Goal: Task Accomplishment & Management: Use online tool/utility

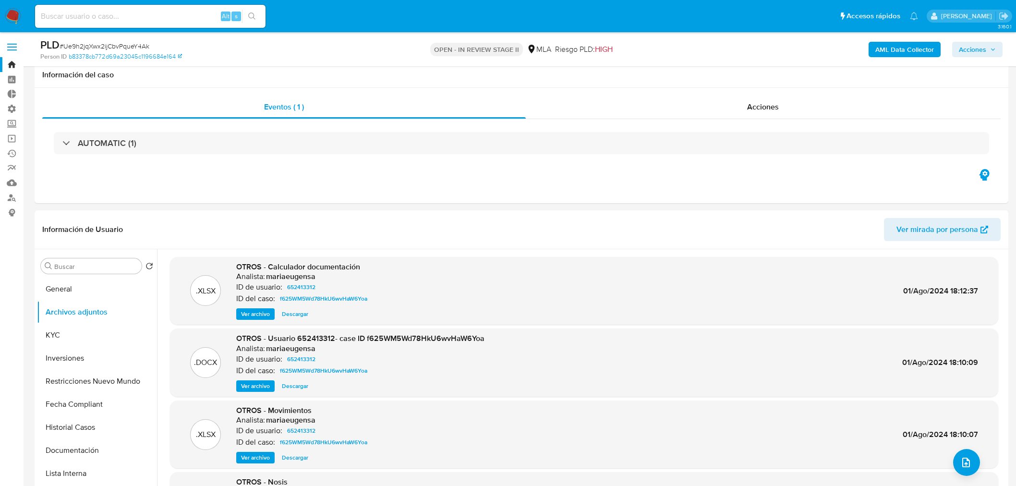
select select "10"
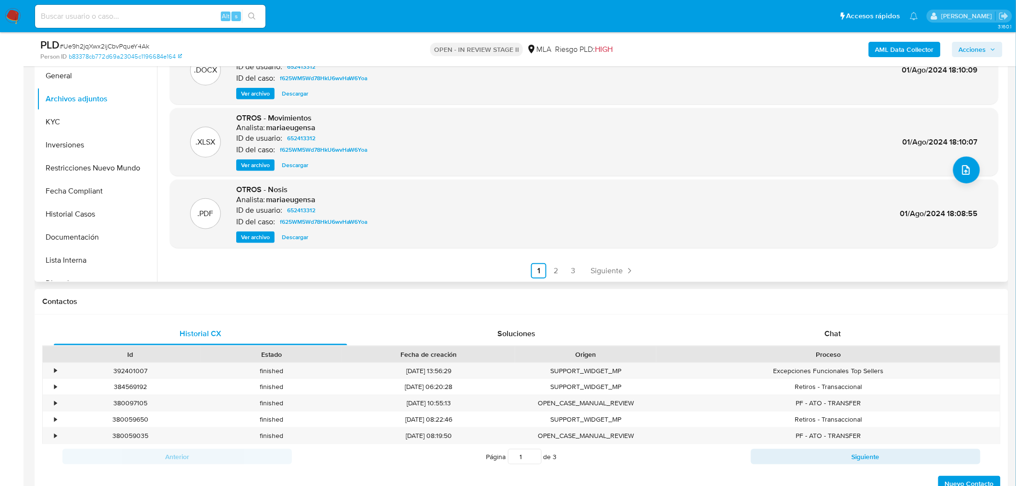
scroll to position [80, 0]
click at [70, 114] on button "KYC" at bounding box center [93, 121] width 112 height 23
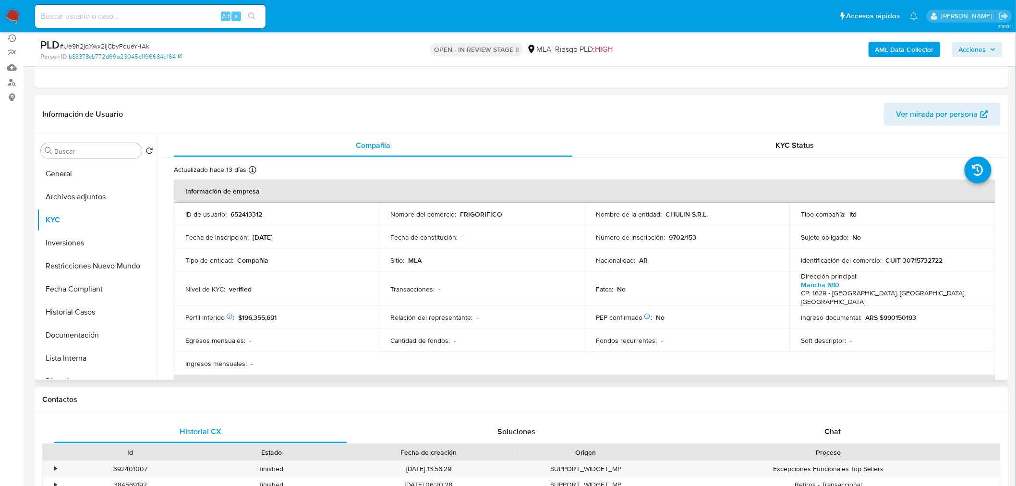
scroll to position [0, 0]
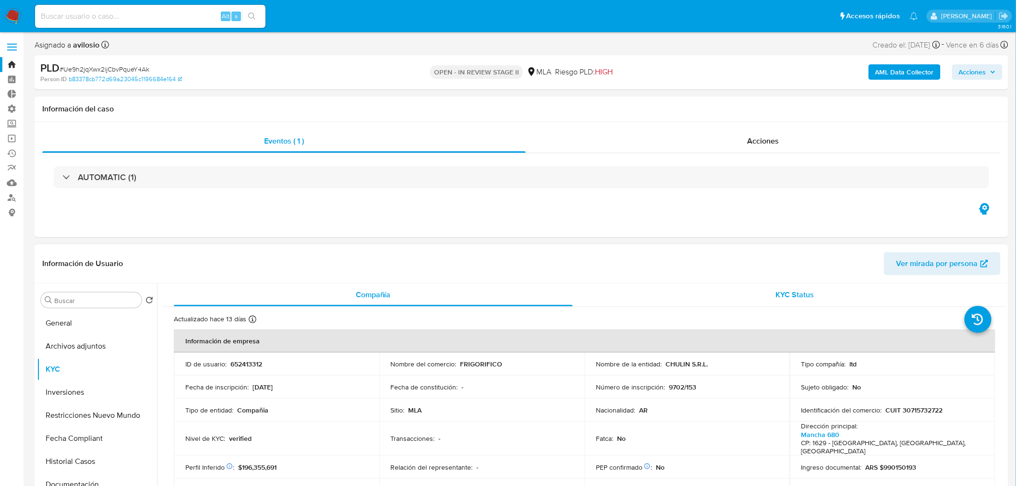
click at [831, 292] on div "KYC Status" at bounding box center [795, 294] width 399 height 23
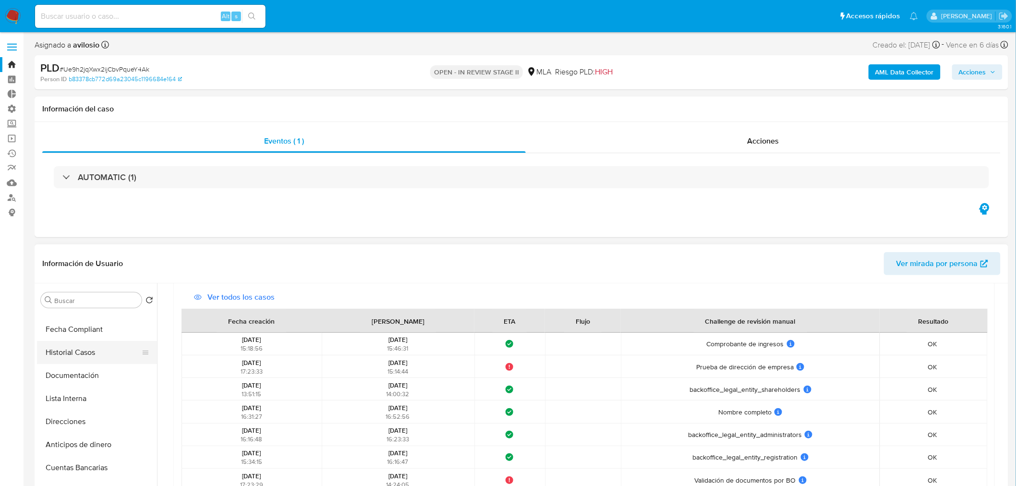
scroll to position [107, 0]
click at [71, 334] on button "Fecha Compliant" at bounding box center [93, 331] width 112 height 23
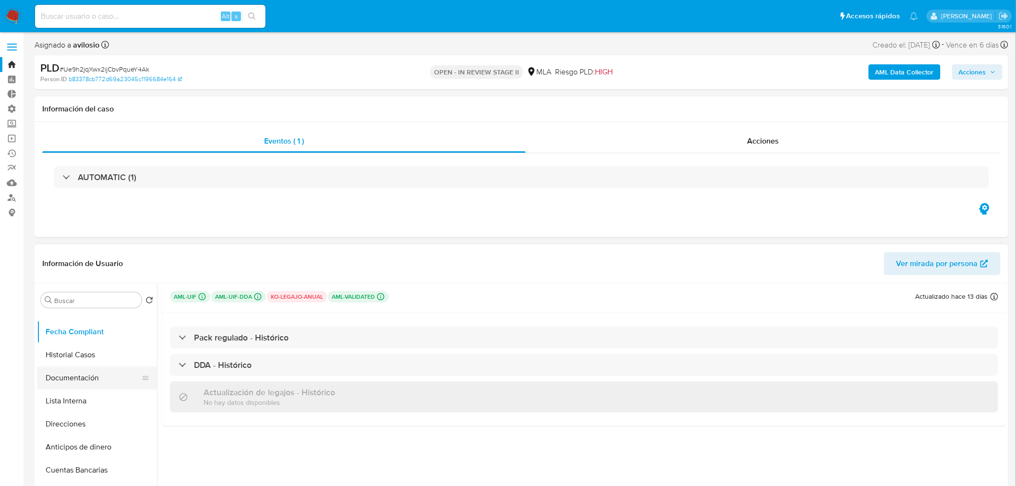
scroll to position [0, 0]
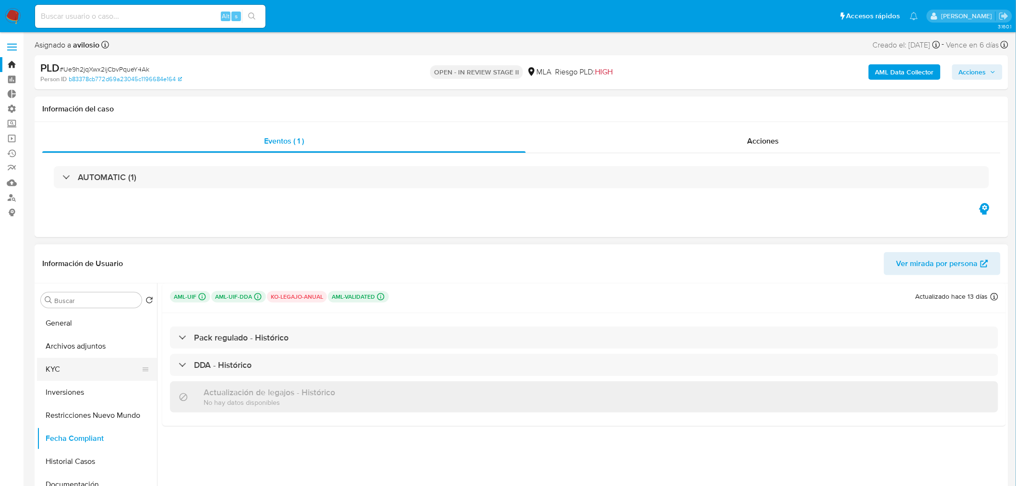
click at [90, 367] on button "KYC" at bounding box center [93, 369] width 112 height 23
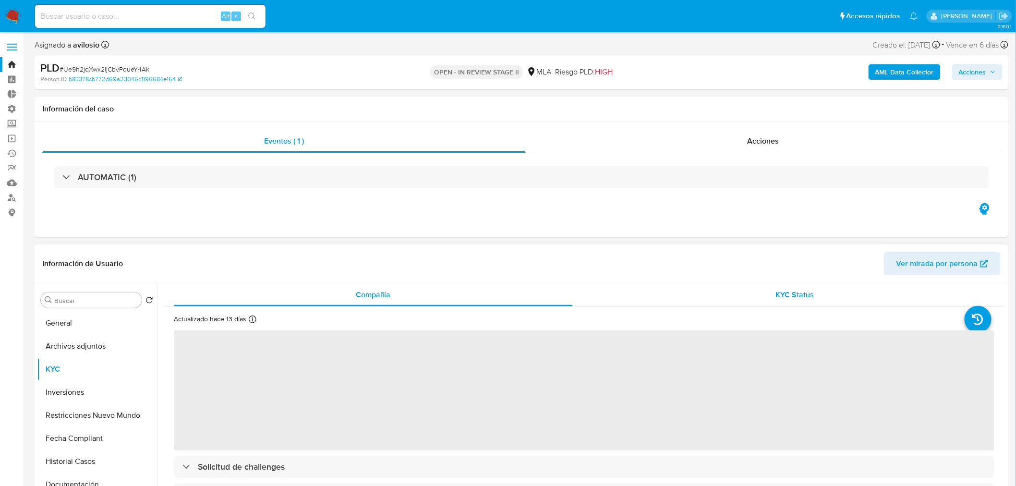
click at [829, 295] on div "KYC Status" at bounding box center [795, 294] width 399 height 23
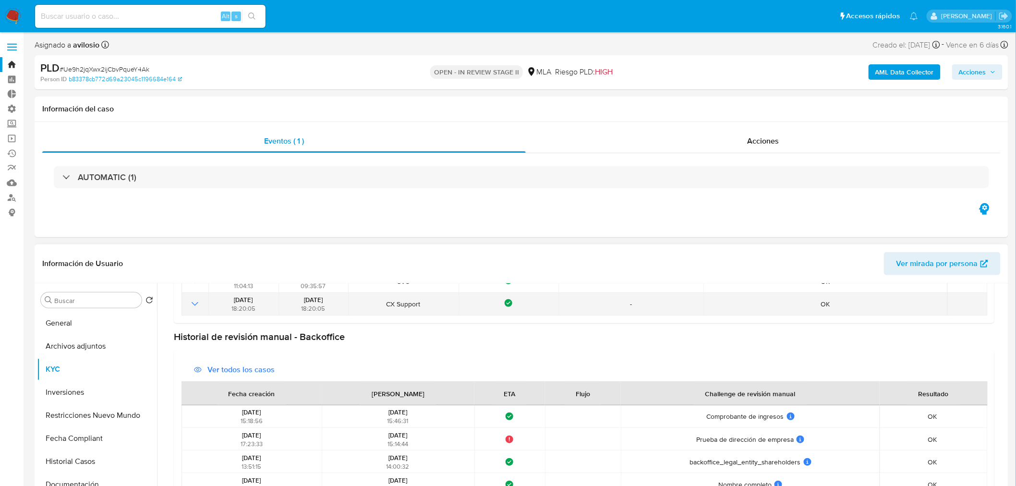
scroll to position [289, 0]
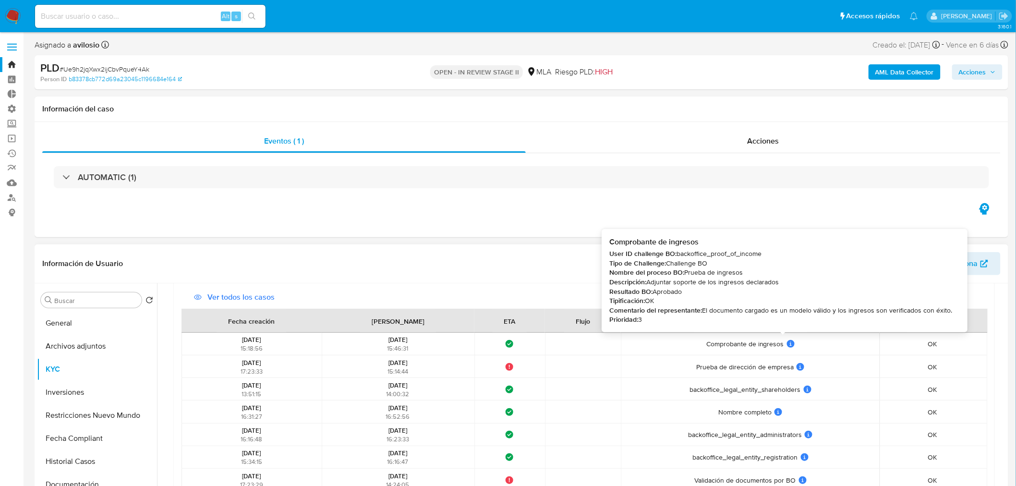
click at [790, 342] on icon at bounding box center [790, 342] width 1 height 1
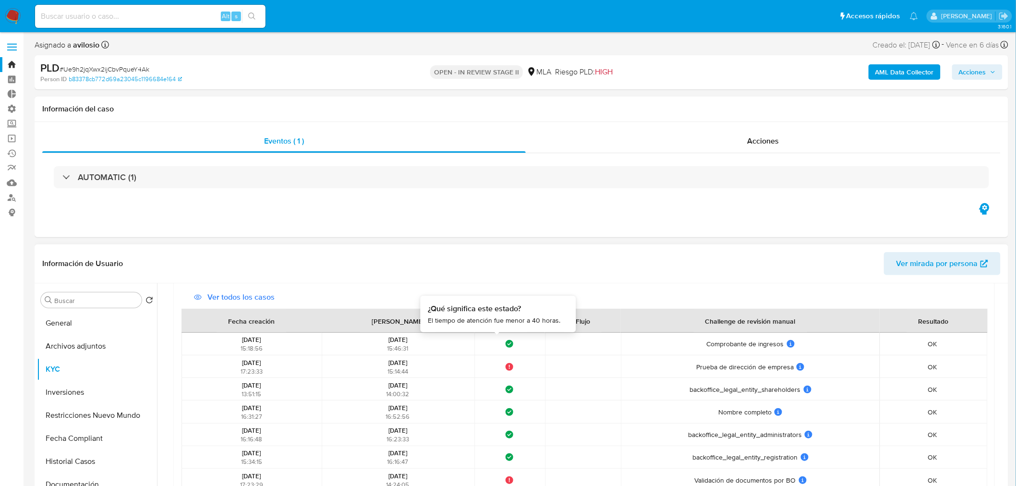
click at [505, 347] on icon at bounding box center [509, 344] width 8 height 8
click at [751, 345] on span "Comprobante de ingresos" at bounding box center [745, 343] width 78 height 9
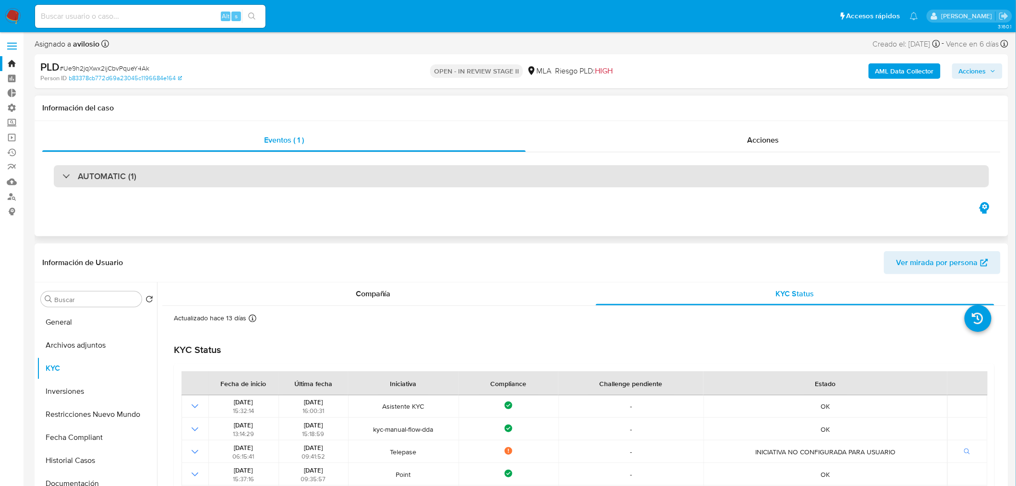
scroll to position [0, 0]
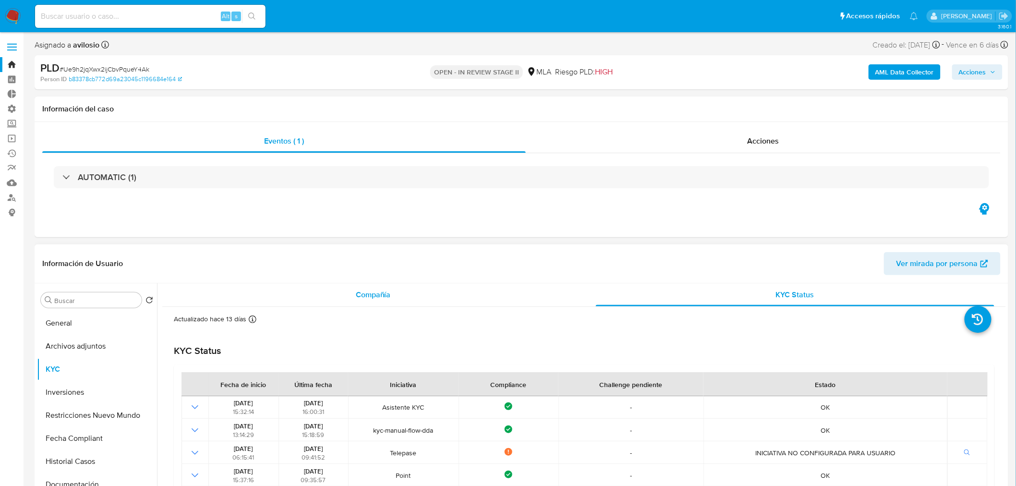
click at [418, 293] on div "Compañía" at bounding box center [373, 294] width 399 height 23
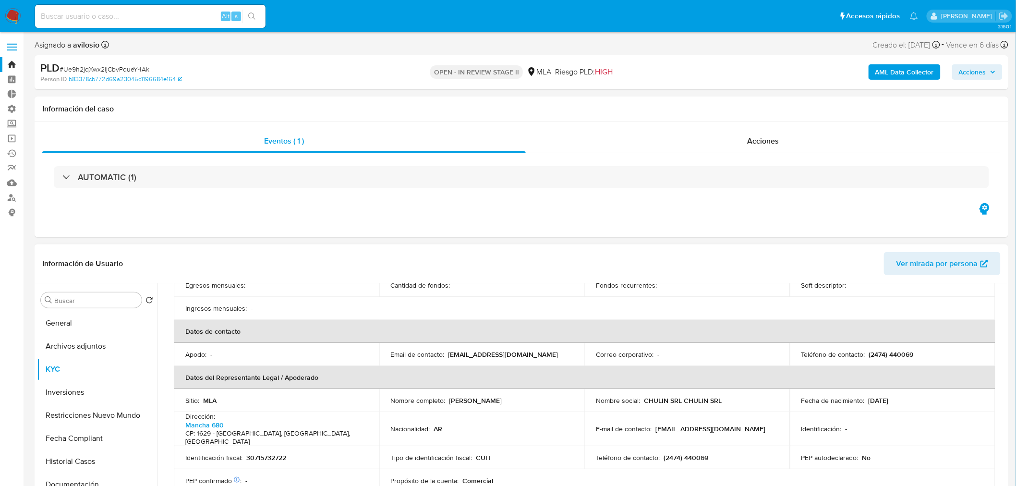
scroll to position [266, 0]
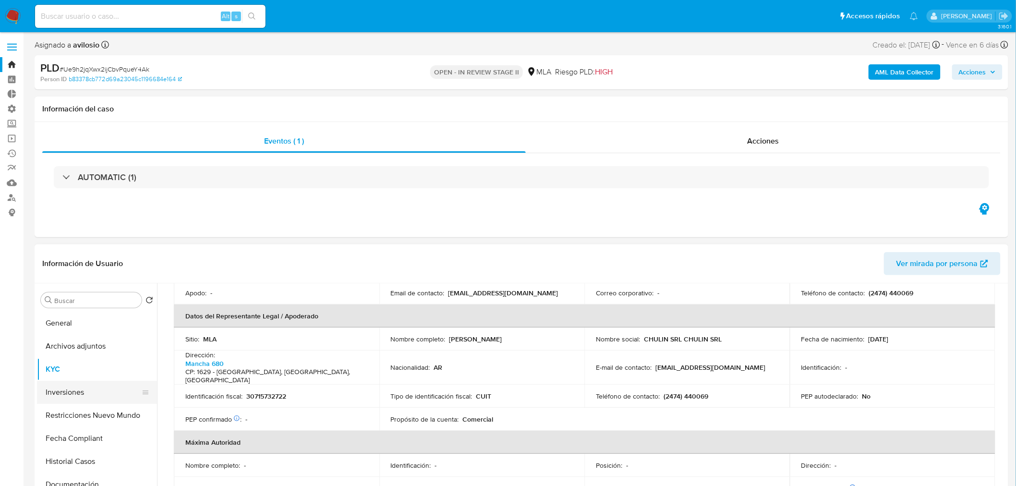
click at [75, 382] on button "Inversiones" at bounding box center [93, 392] width 112 height 23
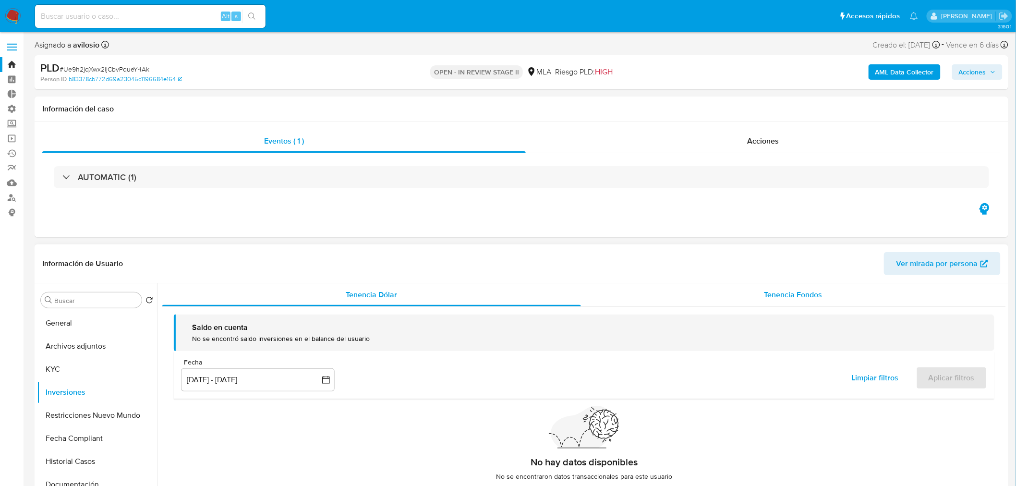
click at [842, 305] on div "Tenencia Fondos" at bounding box center [793, 294] width 425 height 23
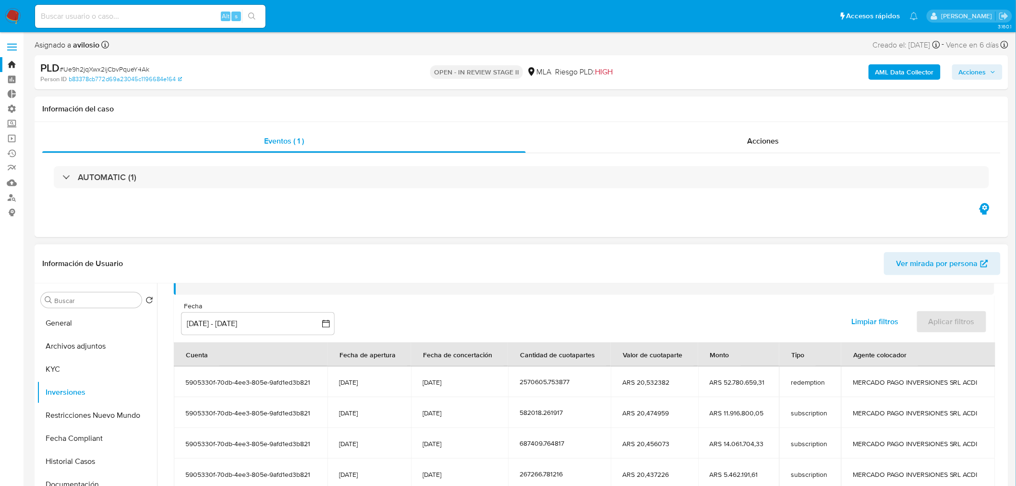
scroll to position [53, 0]
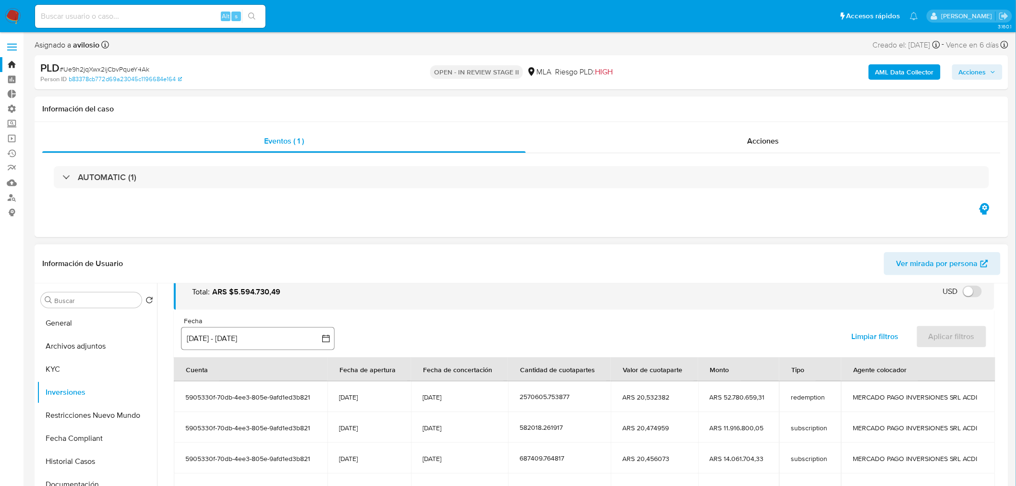
click at [231, 347] on button "26 jun 2025 - 23 sep 2025" at bounding box center [258, 338] width 154 height 23
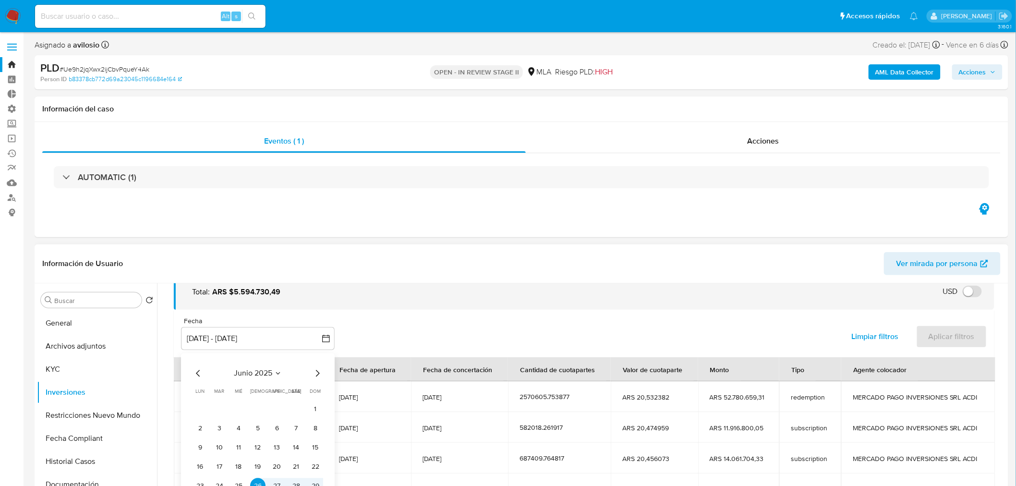
click at [197, 371] on icon "Mes anterior" at bounding box center [198, 374] width 12 height 12
click at [315, 376] on icon "Mes siguiente" at bounding box center [317, 374] width 12 height 12
click at [317, 376] on icon "Mes siguiente" at bounding box center [317, 374] width 12 height 12
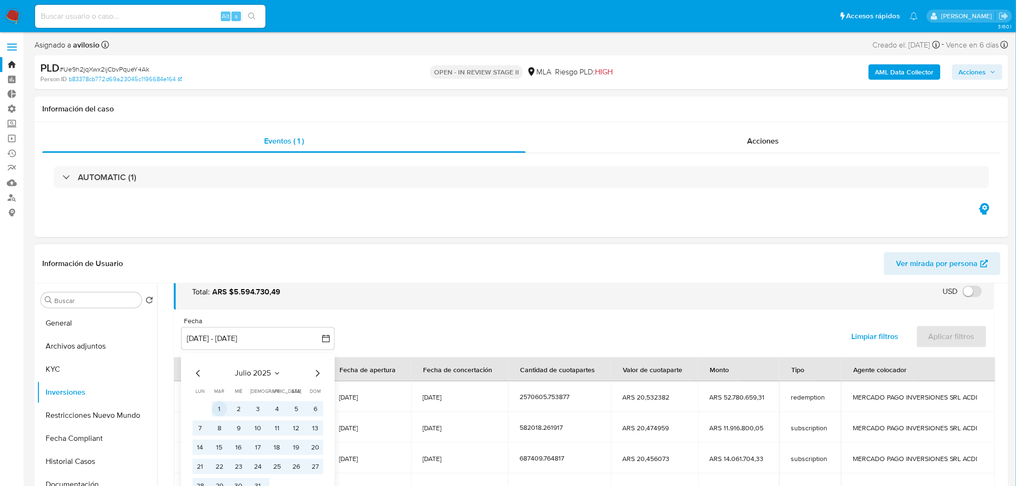
click at [219, 411] on button "1" at bounding box center [219, 408] width 15 height 15
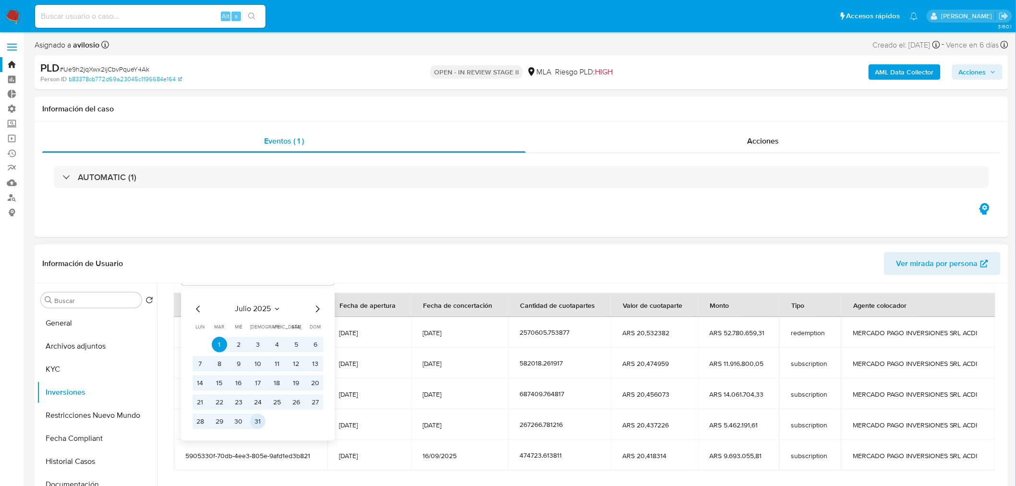
click at [258, 421] on button "31" at bounding box center [257, 421] width 15 height 15
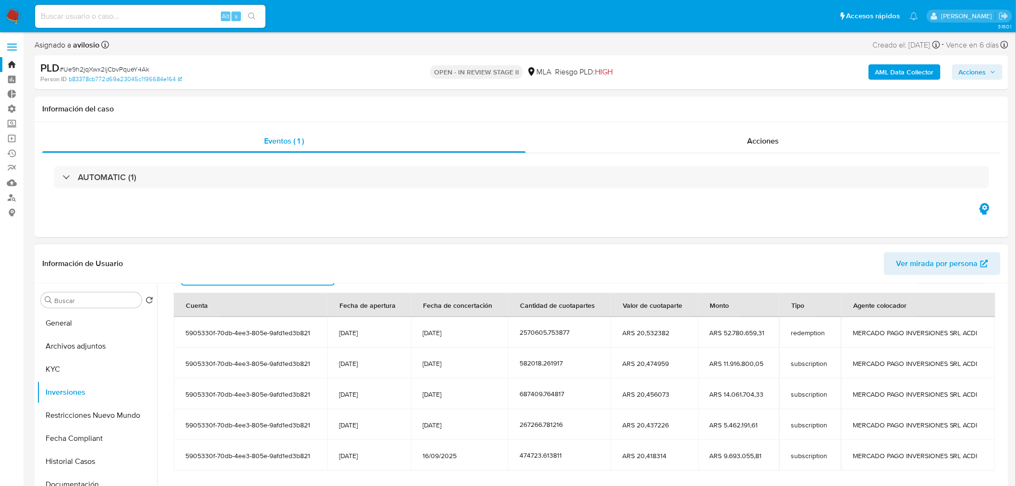
scroll to position [97, 0]
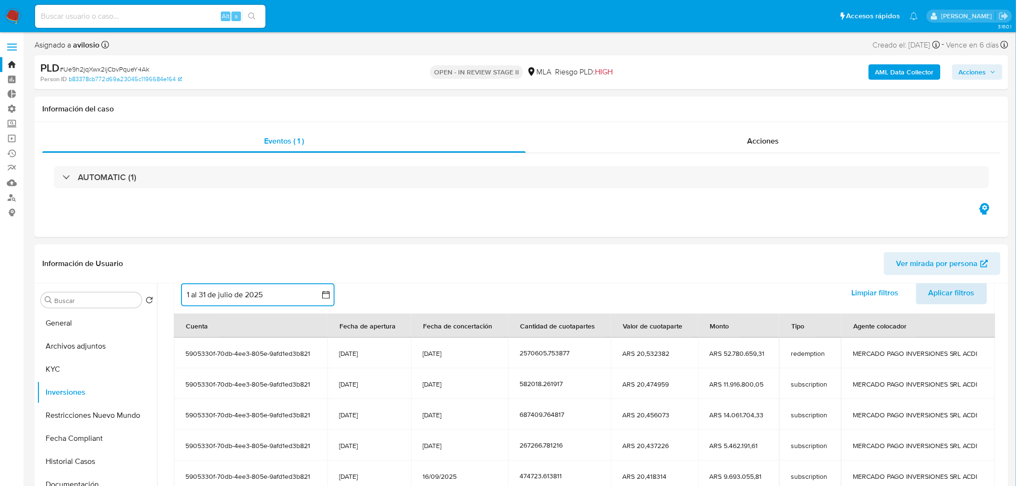
click at [945, 295] on span "Aplicar filtros" at bounding box center [951, 292] width 46 height 21
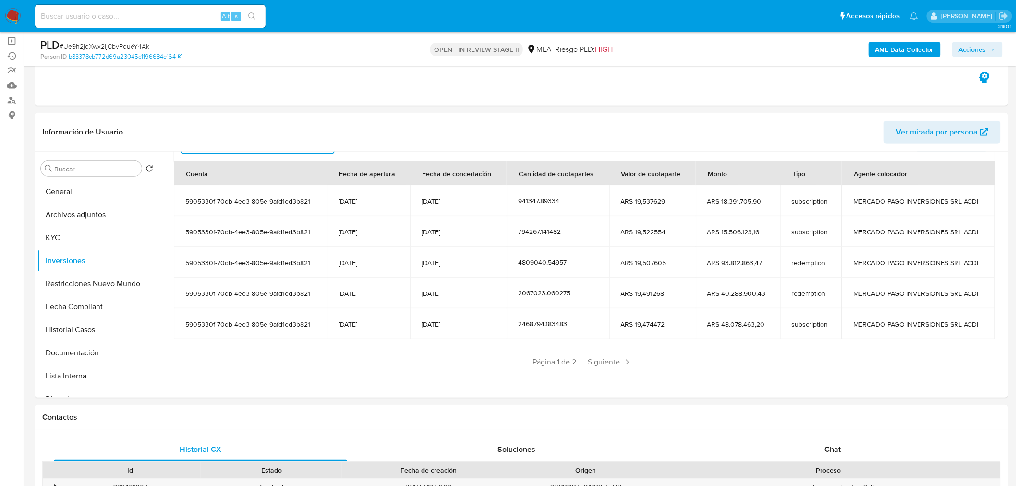
scroll to position [107, 0]
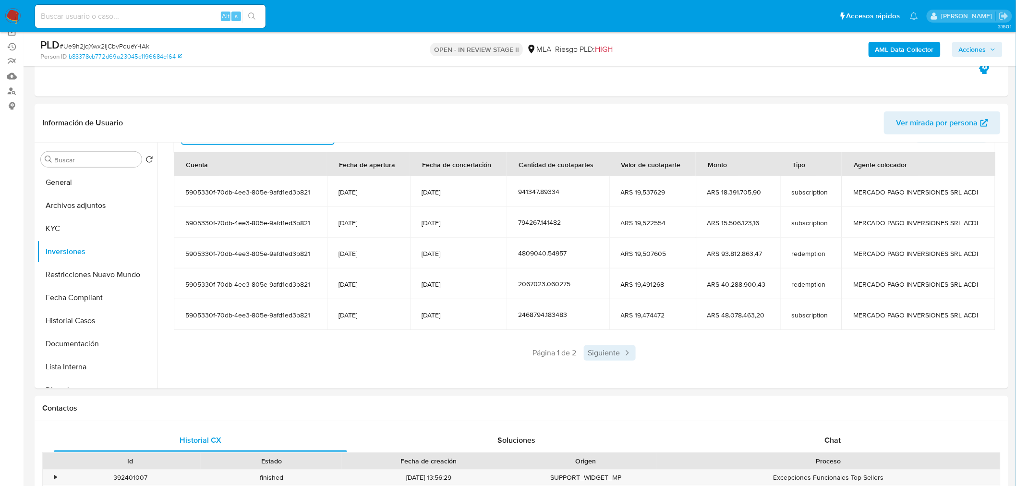
click at [601, 349] on span "Siguiente" at bounding box center [610, 352] width 52 height 15
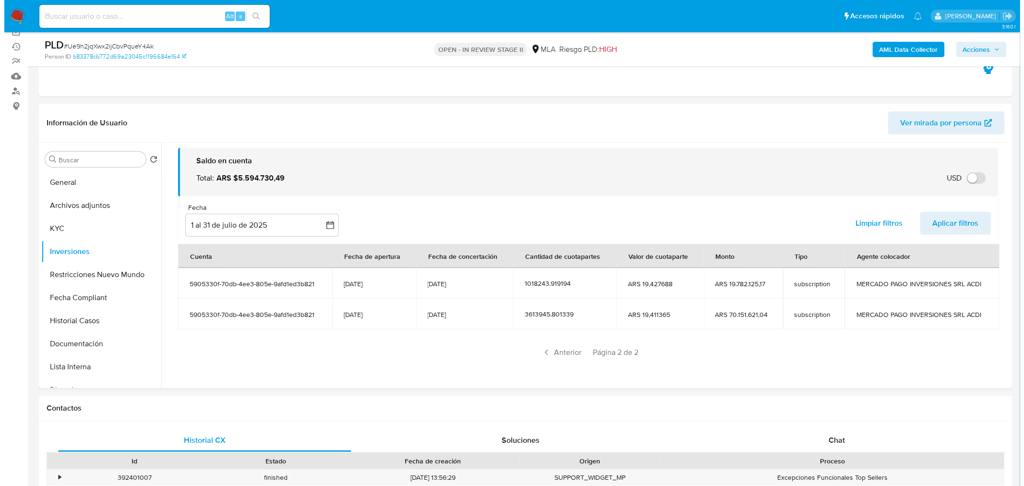
scroll to position [25, 0]
click at [908, 59] on div "AML Data Collector Acciones" at bounding box center [843, 49] width 318 height 23
click at [717, 83] on div "Eventos ( 1 ) Acciones AUTOMATIC (1)" at bounding box center [521, 38] width 973 height 115
click at [912, 48] on b "AML Data Collector" at bounding box center [904, 49] width 59 height 15
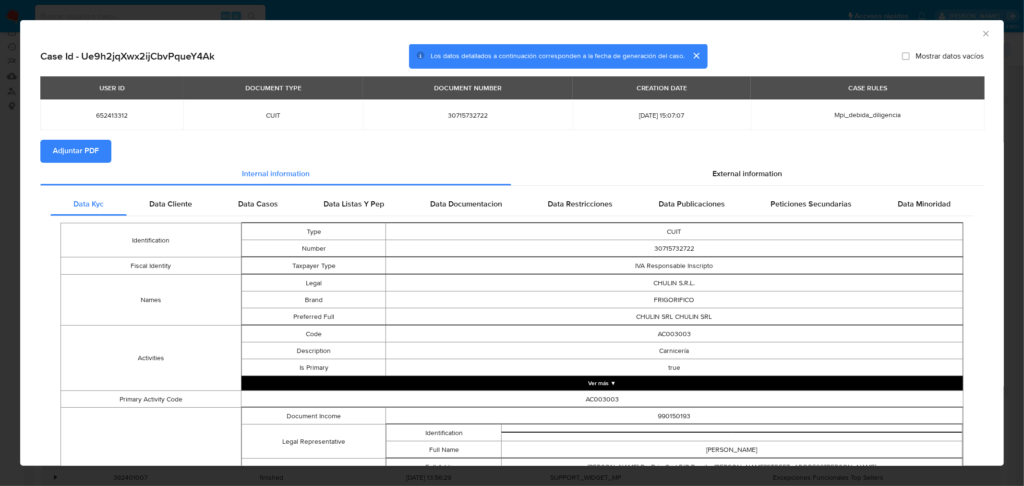
click at [84, 156] on span "Adjuntar PDF" at bounding box center [76, 151] width 46 height 21
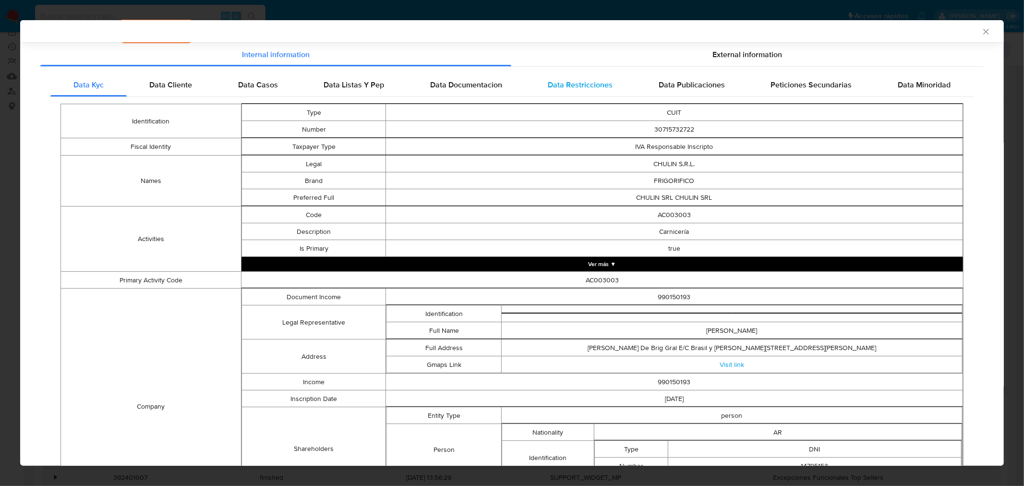
scroll to position [0, 0]
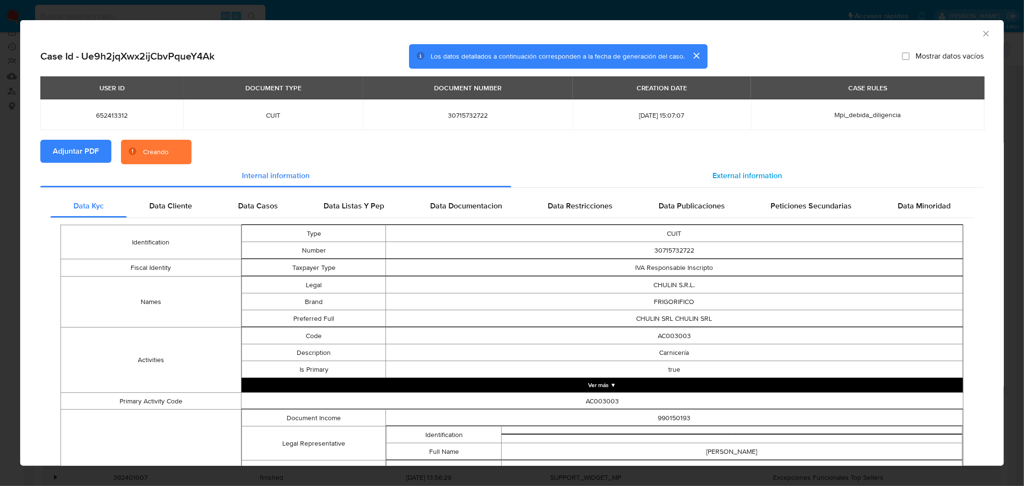
click at [721, 173] on span "External information" at bounding box center [747, 175] width 70 height 11
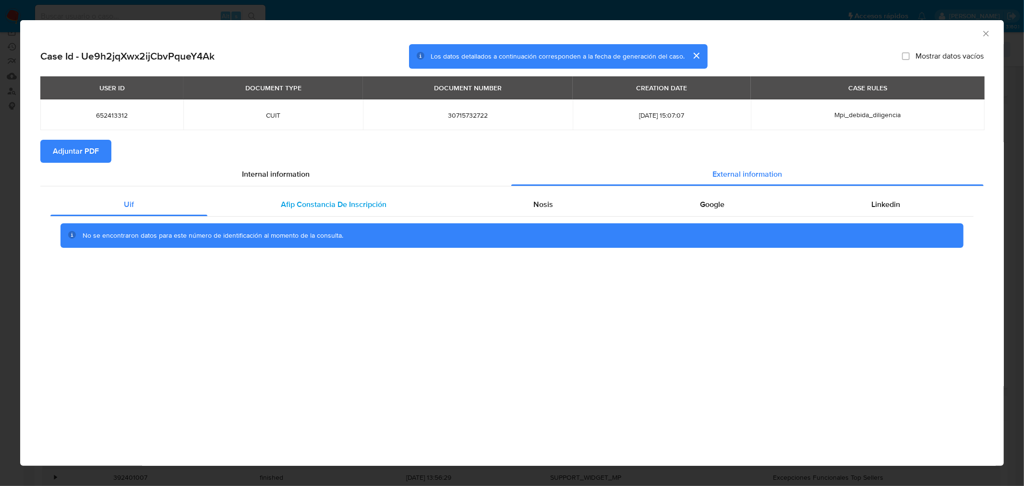
click at [308, 199] on span "Afip Constancia De Inscripción" at bounding box center [334, 204] width 106 height 11
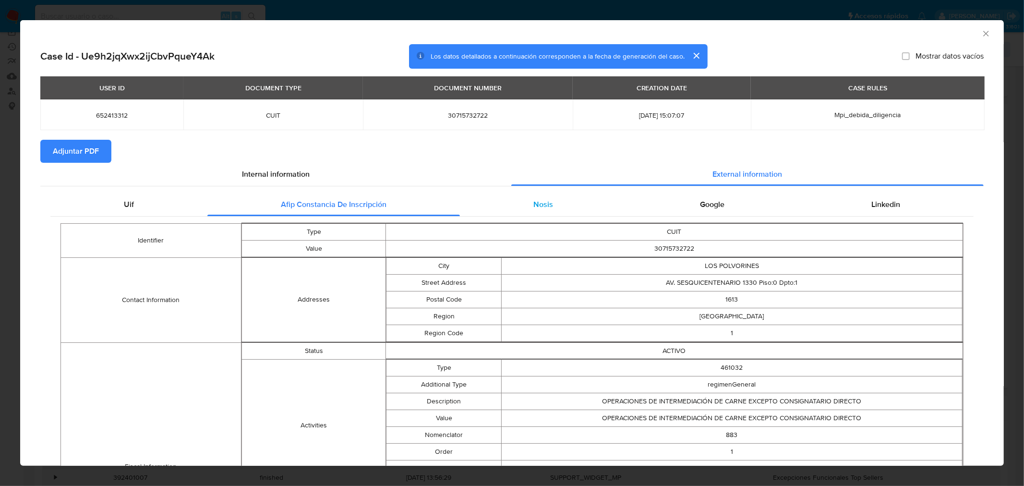
drag, startPoint x: 537, startPoint y: 204, endPoint x: 617, endPoint y: 204, distance: 80.2
click at [554, 207] on div "Nosis" at bounding box center [543, 204] width 167 height 23
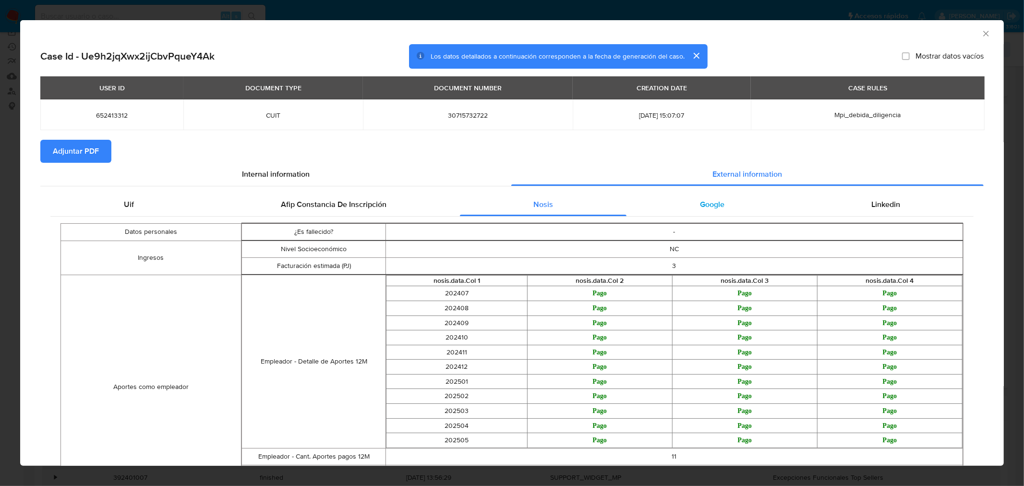
click at [700, 207] on span "Google" at bounding box center [712, 204] width 24 height 11
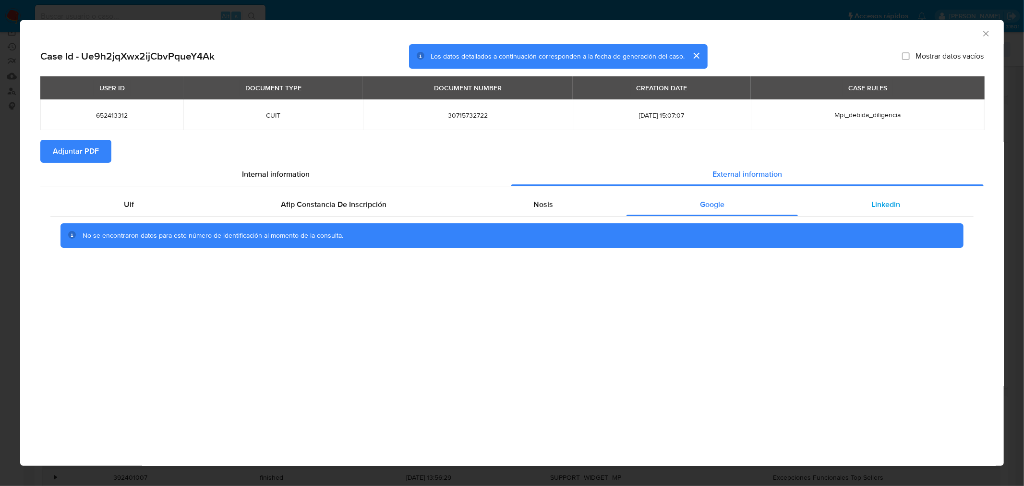
click at [878, 214] on div "Linkedin" at bounding box center [886, 204] width 176 height 23
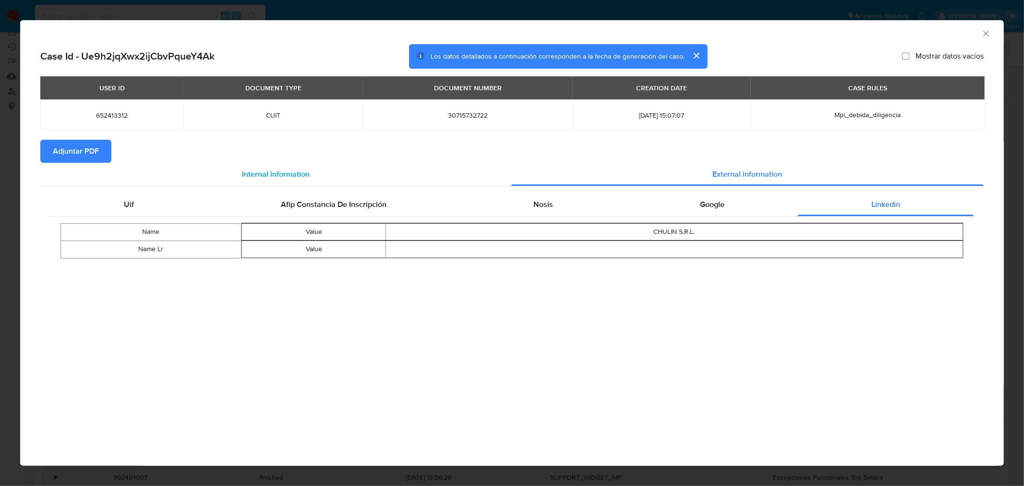
click at [278, 180] on div "Internal information" at bounding box center [275, 174] width 471 height 23
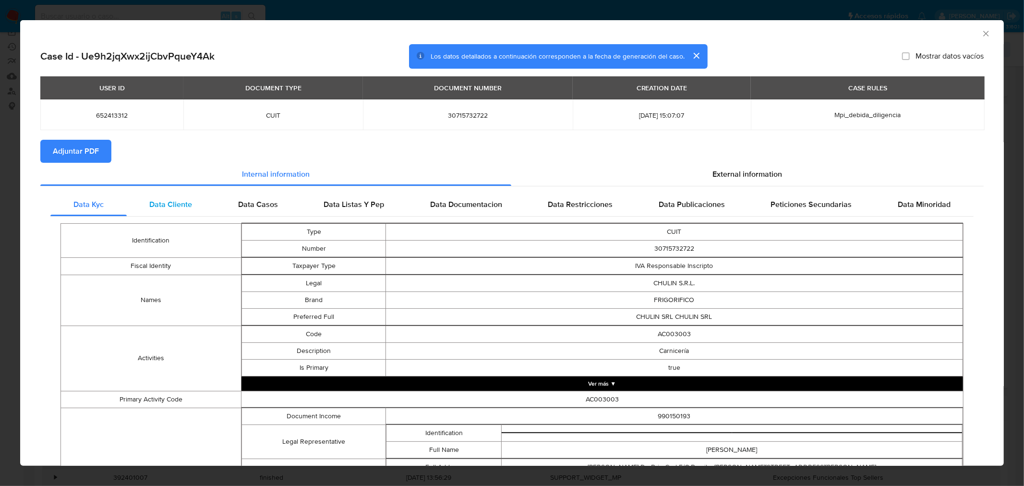
click at [160, 213] on div "Data Cliente" at bounding box center [171, 204] width 89 height 23
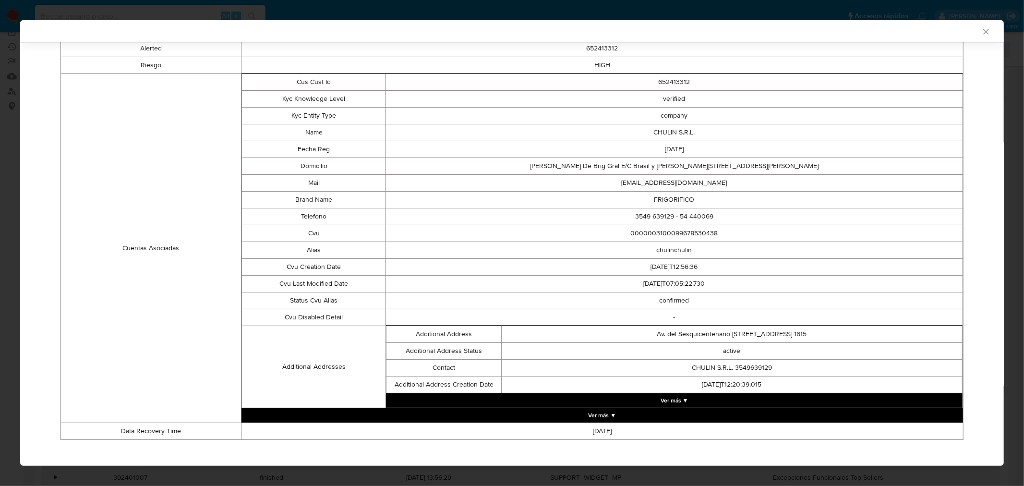
scroll to position [189, 0]
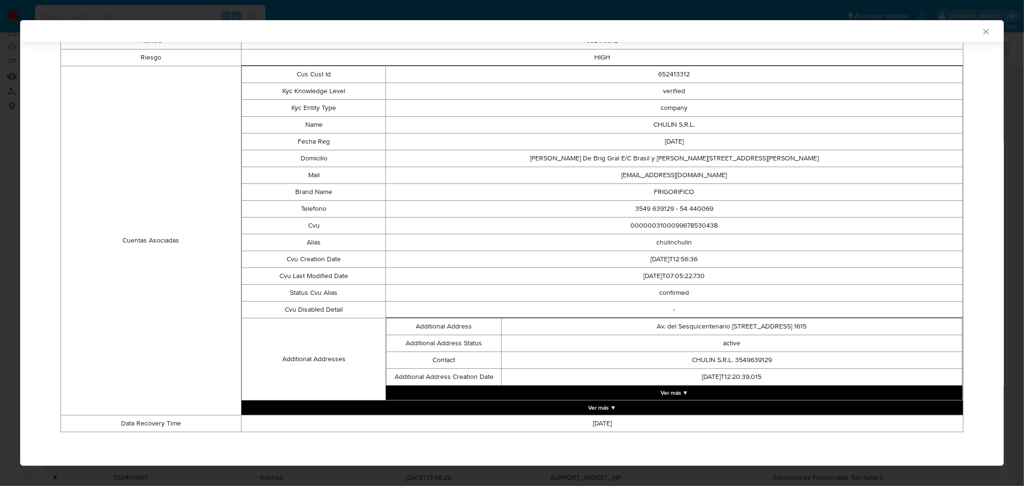
click at [592, 405] on button "Ver más ▼" at bounding box center [601, 407] width 721 height 14
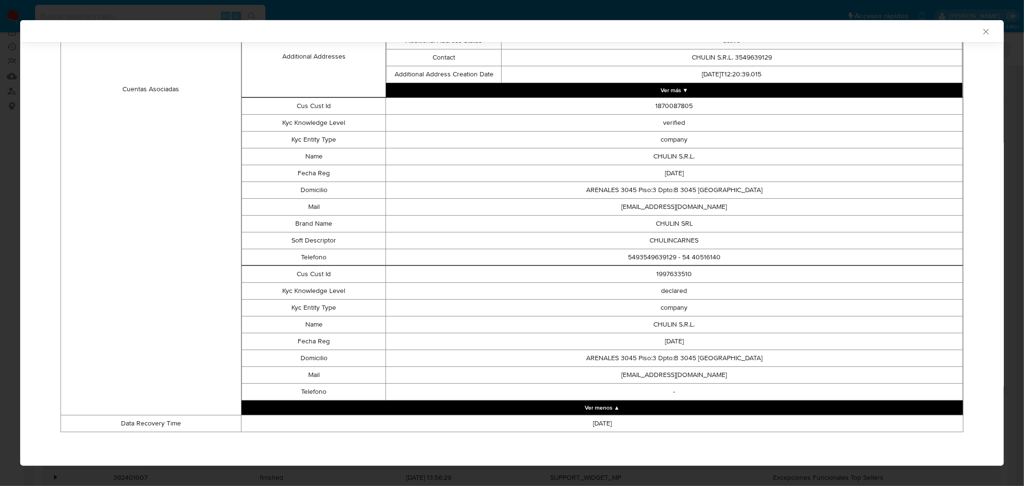
scroll to position [118, 0]
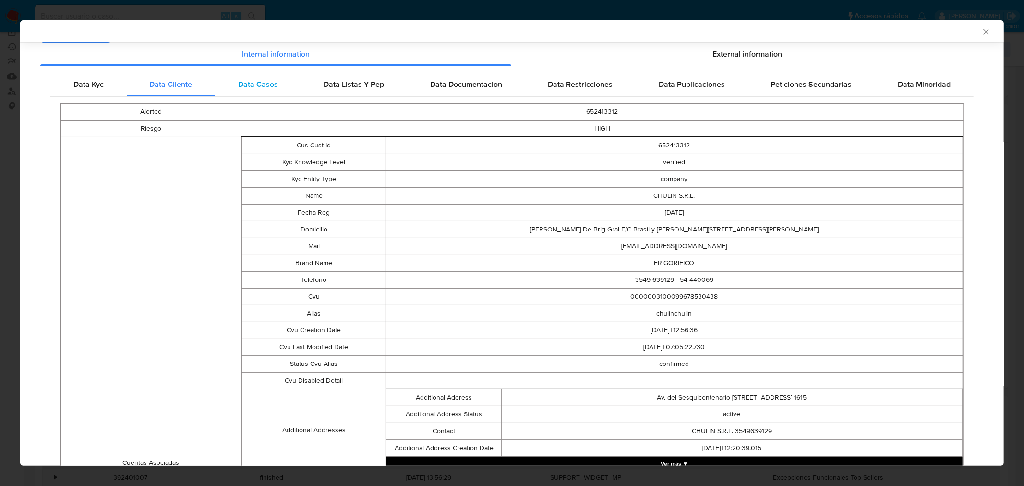
click at [265, 94] on div "Data Casos" at bounding box center [258, 84] width 86 height 23
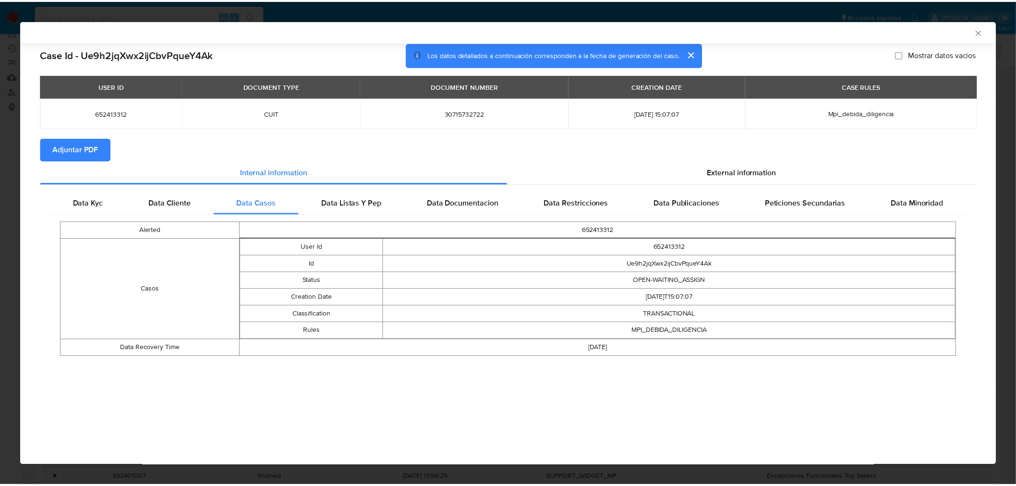
scroll to position [0, 0]
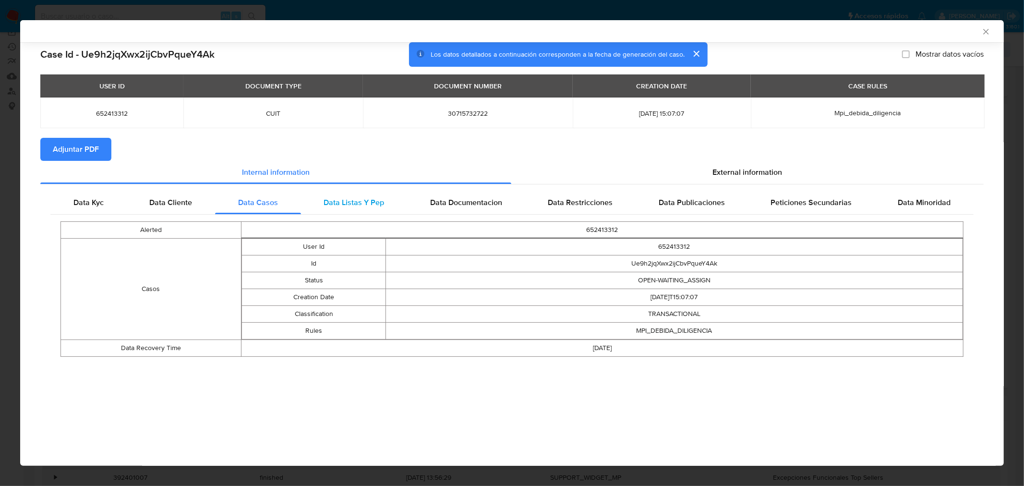
click at [354, 200] on span "Data Listas Y Pep" at bounding box center [353, 202] width 60 height 11
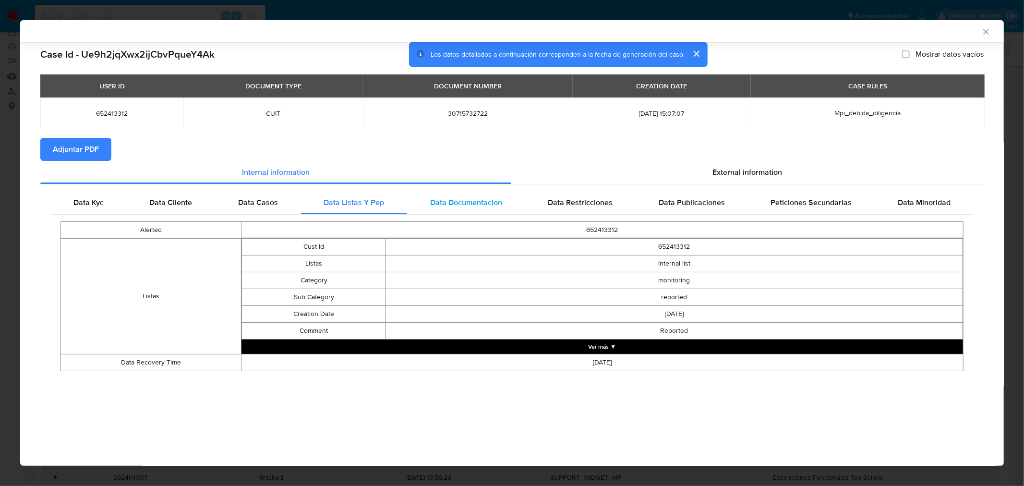
click at [450, 205] on span "Data Documentacion" at bounding box center [466, 202] width 72 height 11
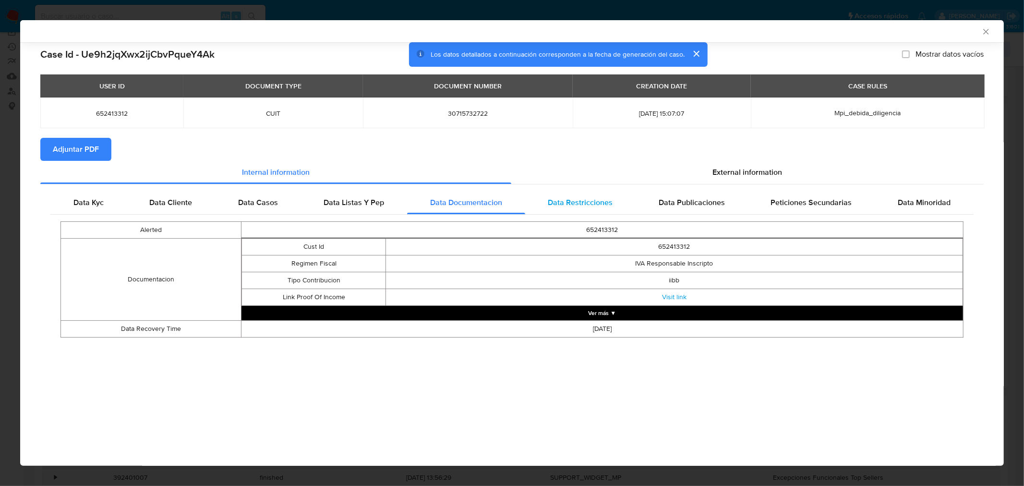
click at [584, 200] on span "Data Restricciones" at bounding box center [580, 202] width 65 height 11
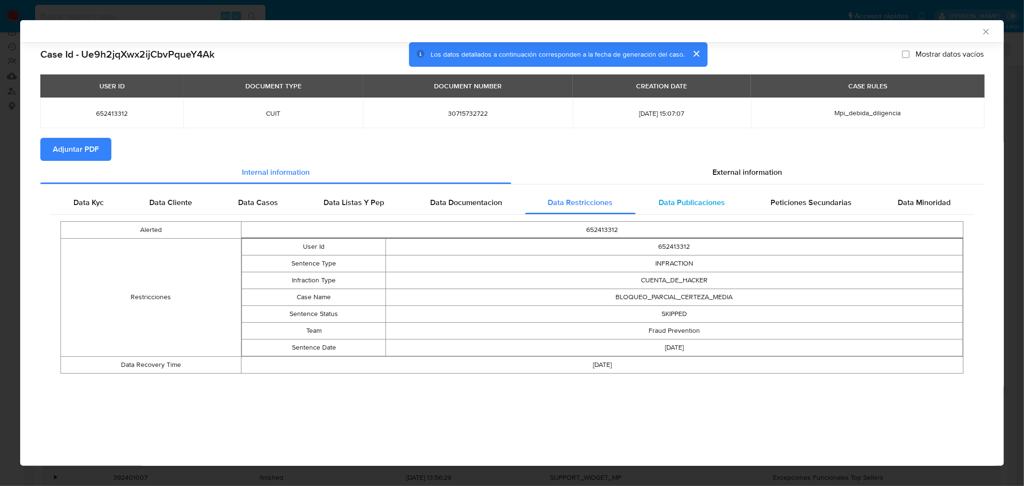
click at [709, 213] on div "Data Publicaciones" at bounding box center [691, 202] width 112 height 23
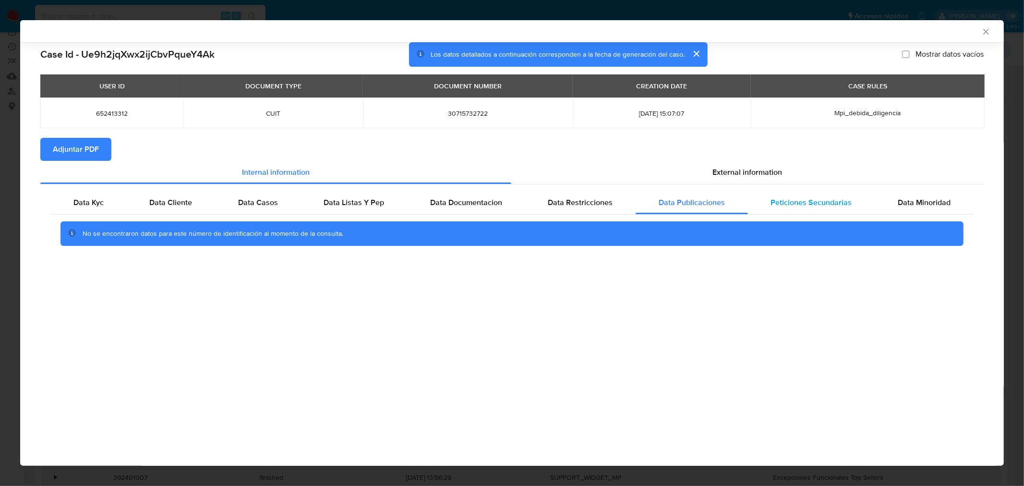
click at [840, 199] on span "Peticiones Secundarias" at bounding box center [811, 202] width 81 height 11
click at [934, 209] on div "Data Minoridad" at bounding box center [924, 202] width 99 height 23
click at [988, 29] on icon "Cerrar ventana" at bounding box center [986, 32] width 10 height 10
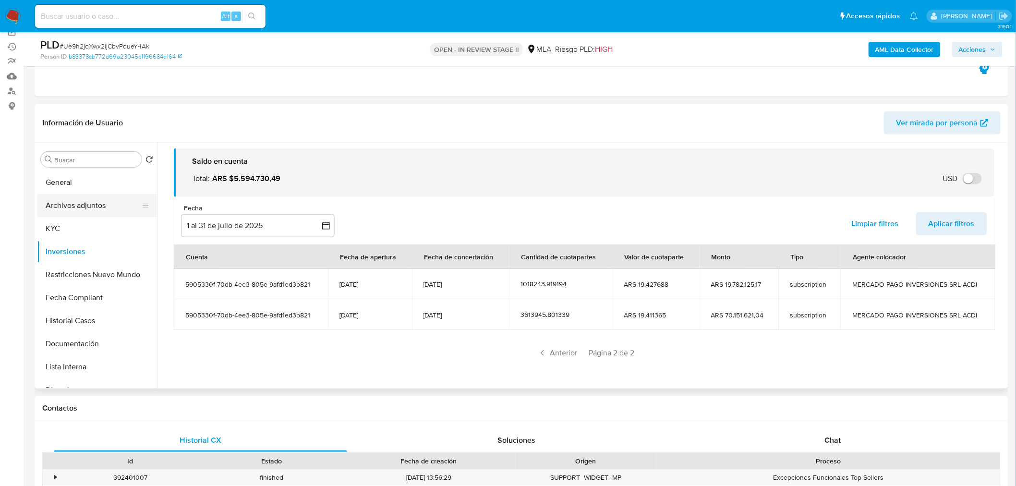
click at [94, 207] on button "Archivos adjuntos" at bounding box center [93, 205] width 112 height 23
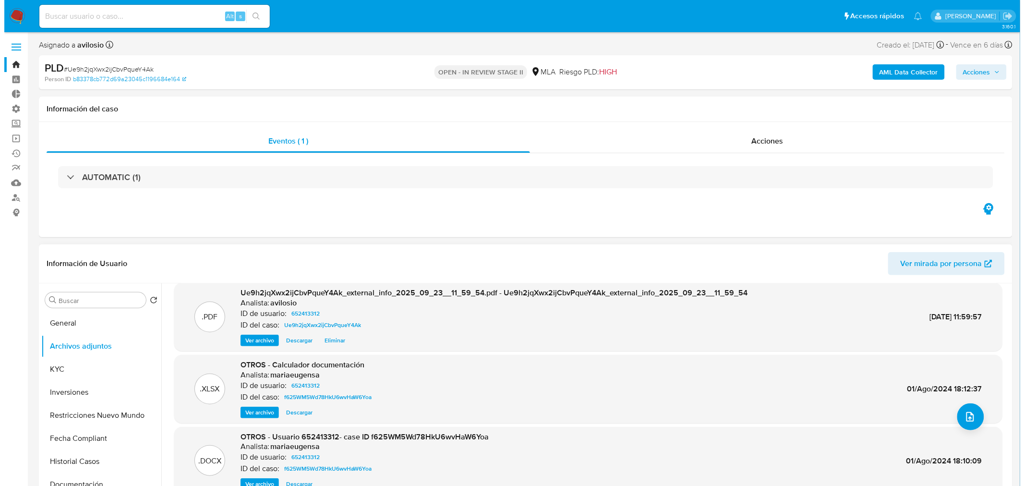
scroll to position [80, 0]
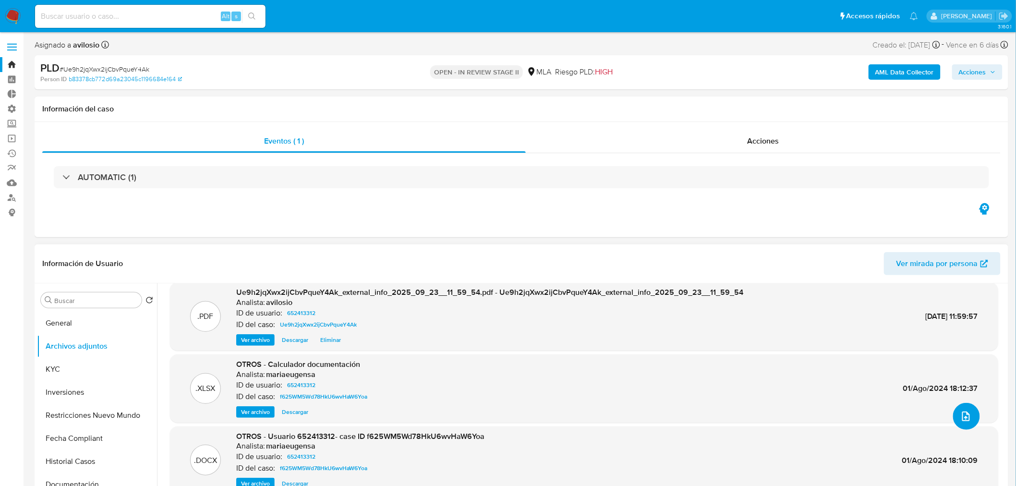
click at [970, 413] on button "upload-file" at bounding box center [966, 416] width 27 height 27
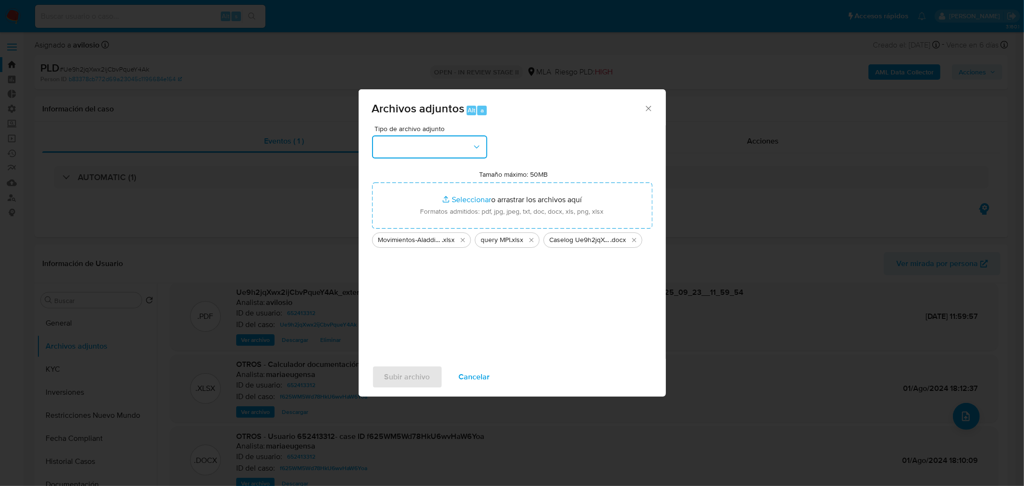
click at [461, 144] on button "button" at bounding box center [429, 146] width 115 height 23
click at [433, 199] on div "INGRESOS" at bounding box center [426, 195] width 98 height 23
click at [477, 141] on button "INGRESOS" at bounding box center [429, 146] width 115 height 23
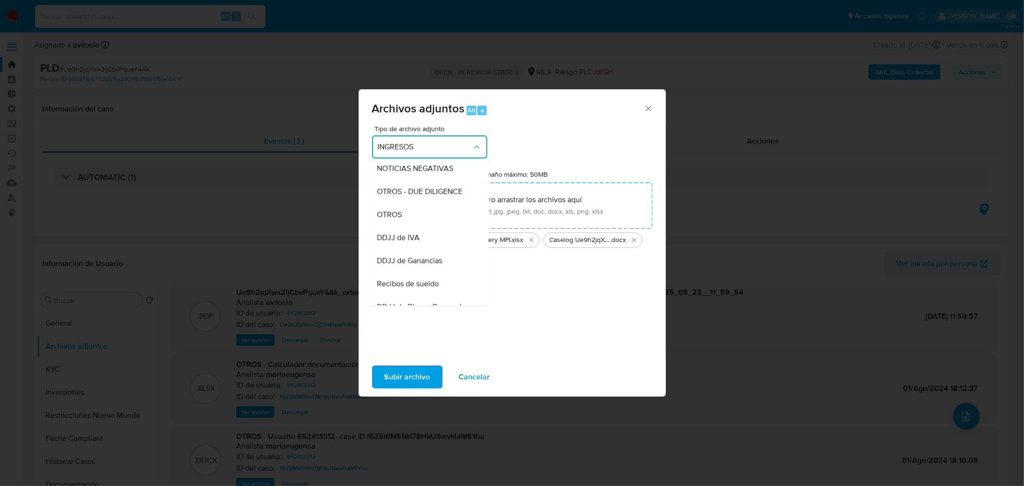
scroll to position [160, 0]
click at [417, 208] on div "OTROS" at bounding box center [426, 196] width 98 height 23
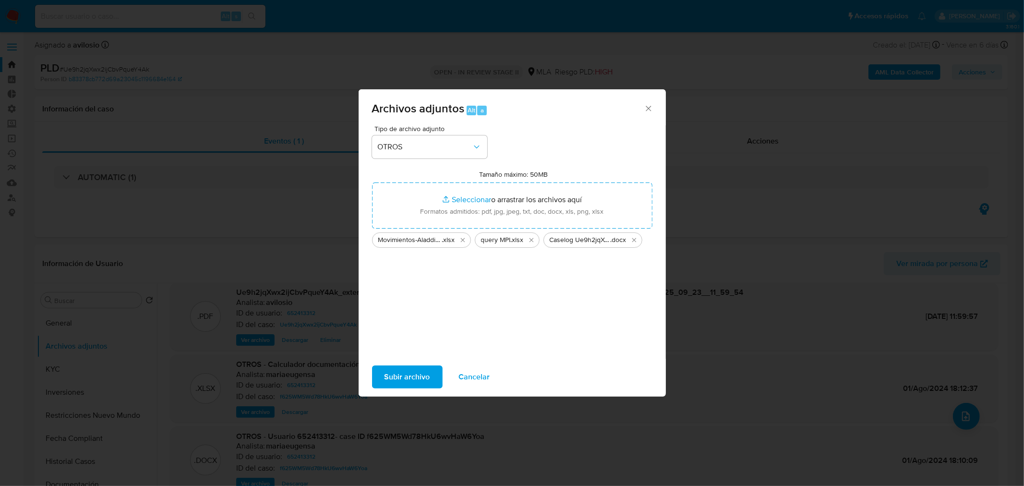
click at [408, 378] on span "Subir archivo" at bounding box center [407, 376] width 46 height 21
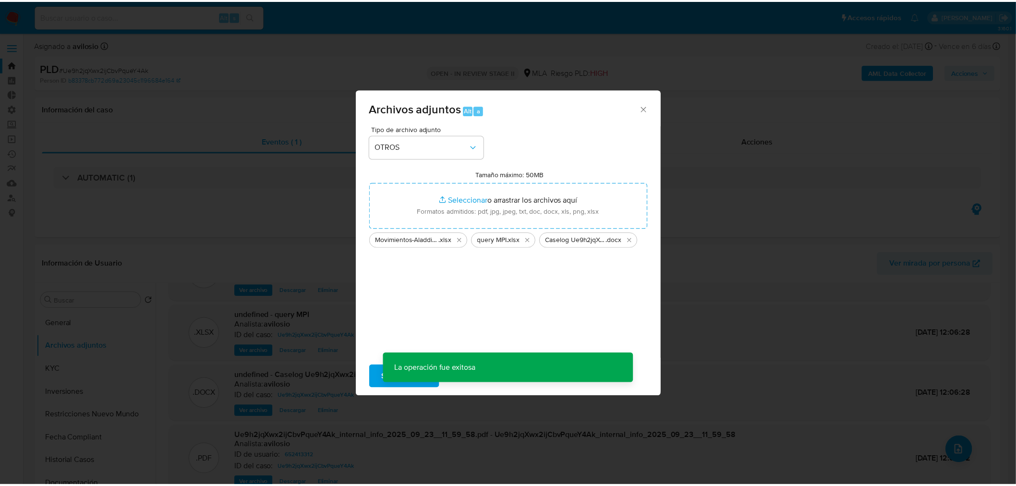
scroll to position [46, 0]
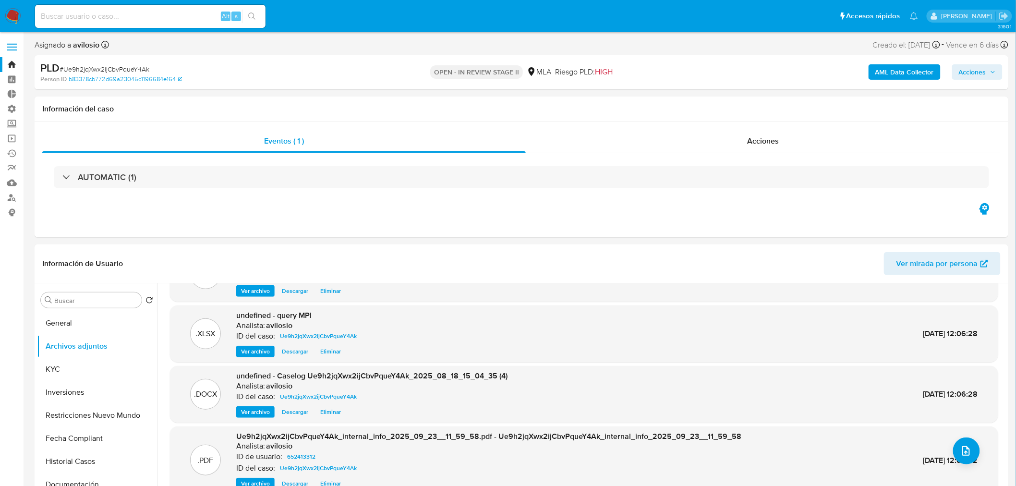
click at [978, 72] on span "Acciones" at bounding box center [971, 71] width 27 height 15
click at [730, 100] on span "Resolución del caso" at bounding box center [704, 102] width 69 height 11
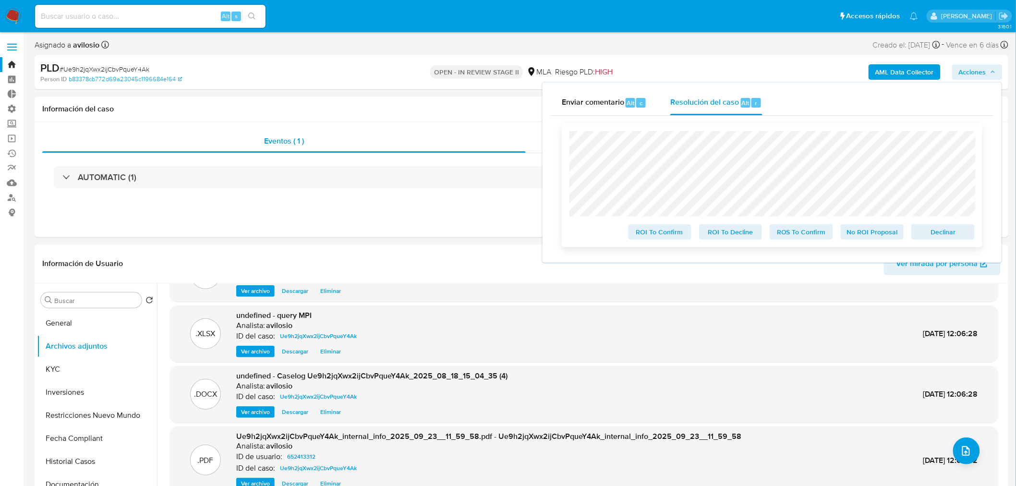
click at [891, 238] on span "No ROI Proposal" at bounding box center [872, 231] width 50 height 13
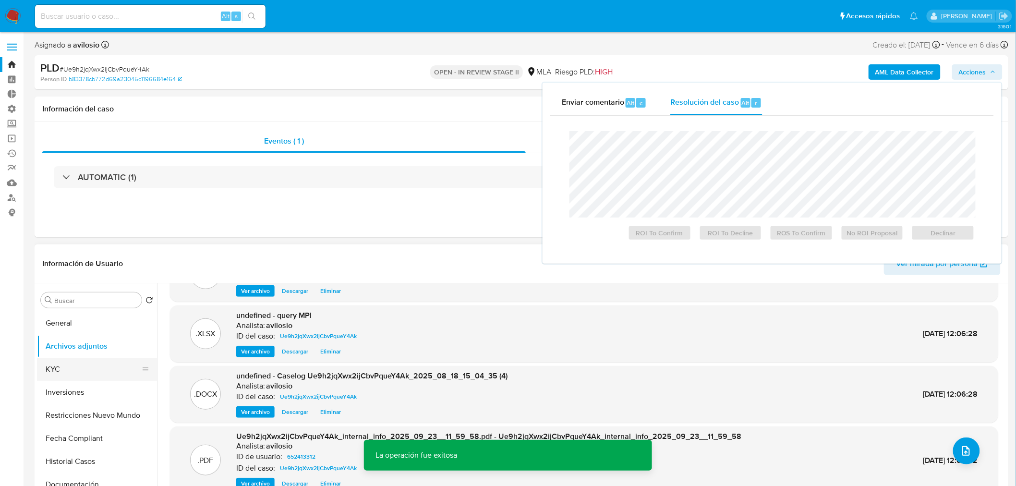
click at [72, 373] on button "KYC" at bounding box center [93, 369] width 112 height 23
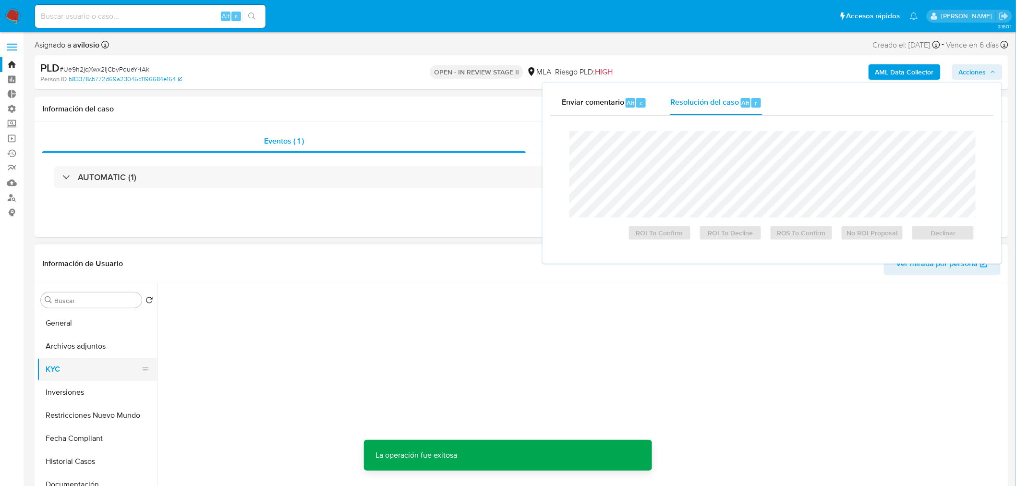
scroll to position [0, 0]
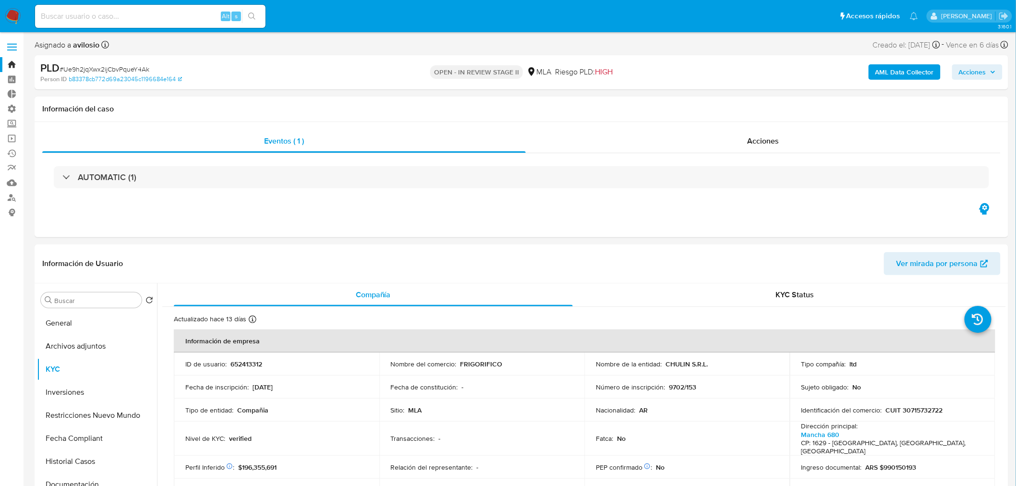
click at [980, 77] on span "Acciones" at bounding box center [971, 71] width 27 height 15
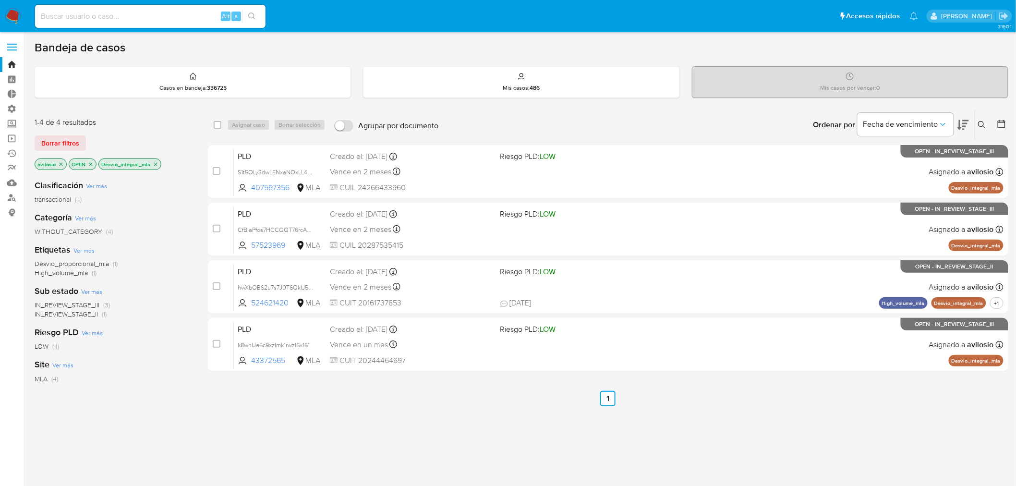
click at [155, 164] on icon "close-filter" at bounding box center [155, 163] width 3 height 3
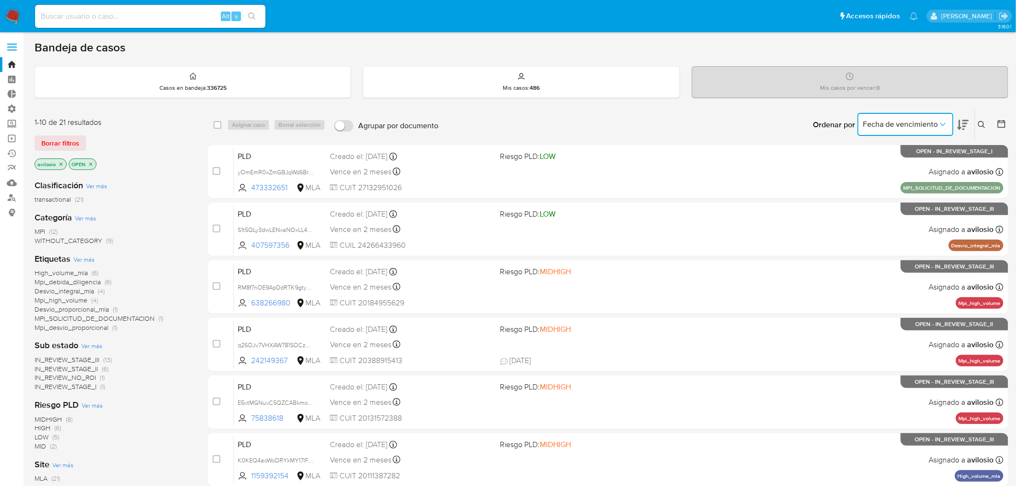
click at [949, 120] on button "Fecha de vencimiento" at bounding box center [905, 124] width 96 height 23
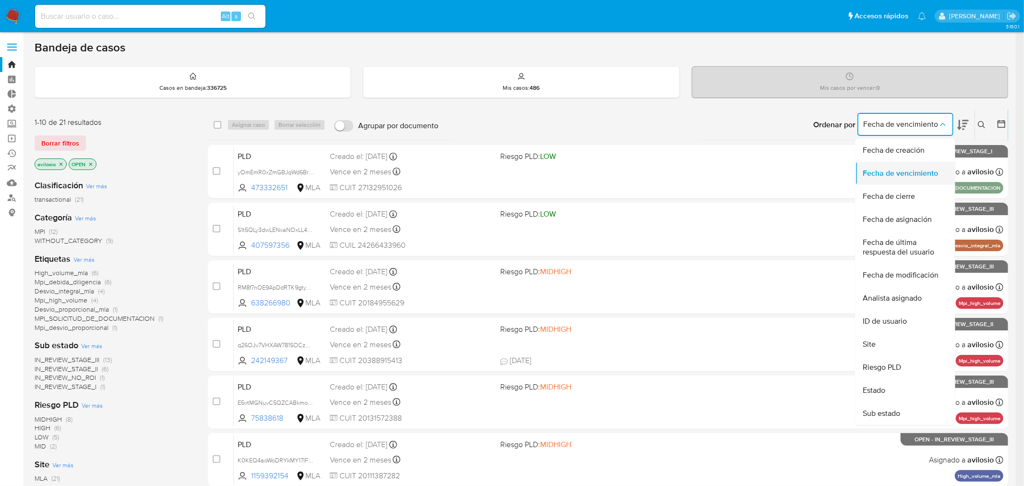
click at [909, 168] on span "Fecha de vencimiento" at bounding box center [900, 173] width 75 height 10
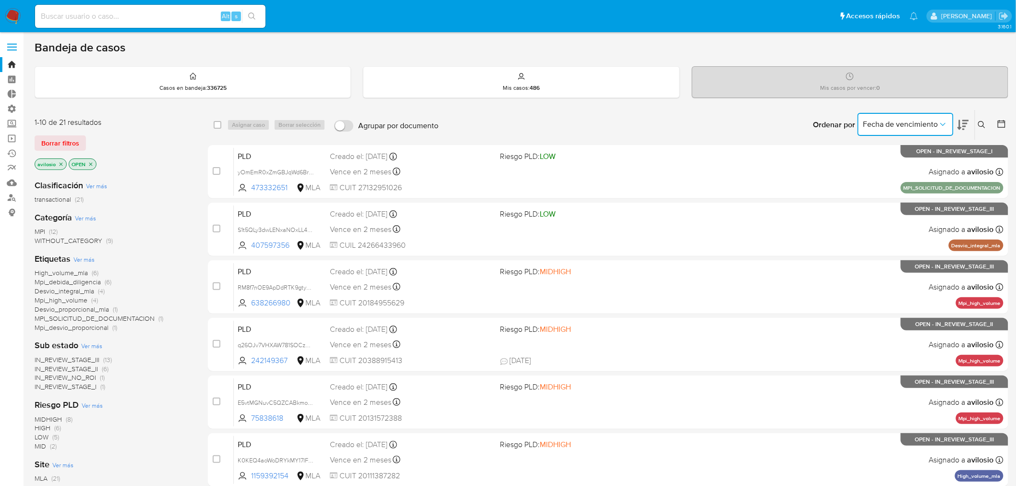
click at [963, 122] on icon at bounding box center [963, 125] width 12 height 12
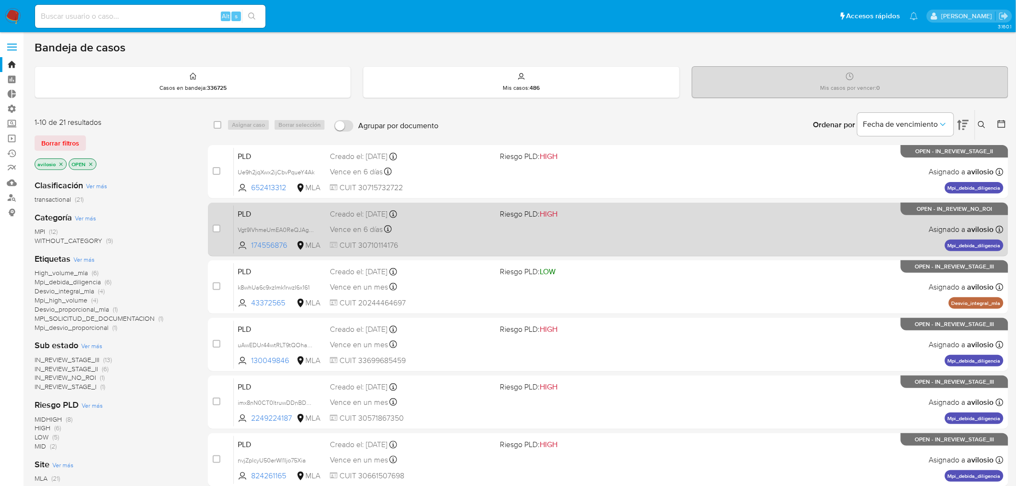
click at [443, 234] on div "Vence en 6 días Vence el 29/09/2025 12:15:41" at bounding box center [411, 229] width 163 height 13
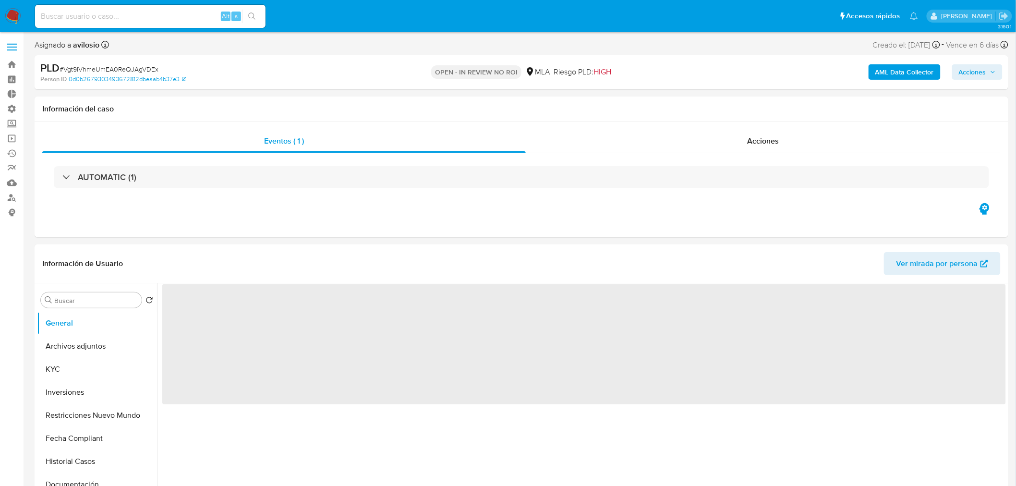
click at [996, 79] on button "Acciones" at bounding box center [977, 71] width 50 height 15
select select "10"
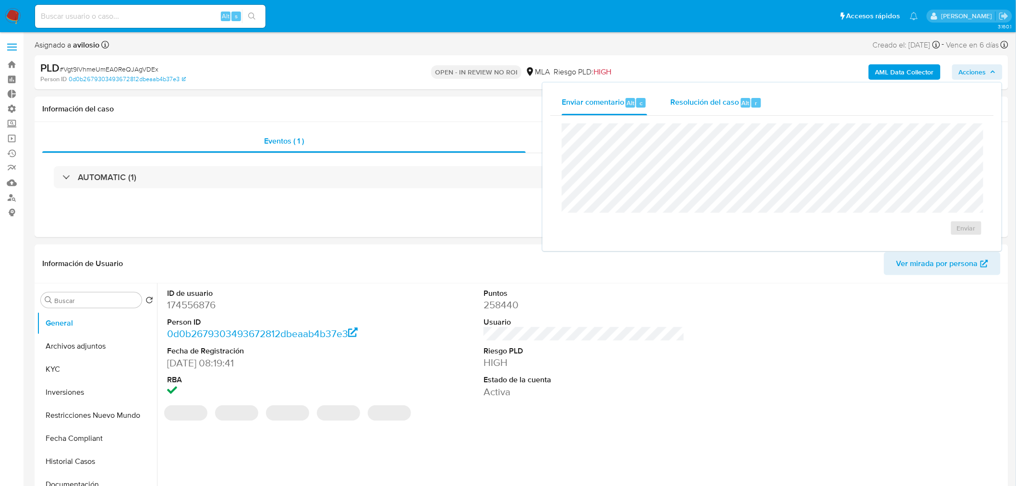
click at [723, 108] on div "Resolución del caso Alt r" at bounding box center [716, 102] width 92 height 25
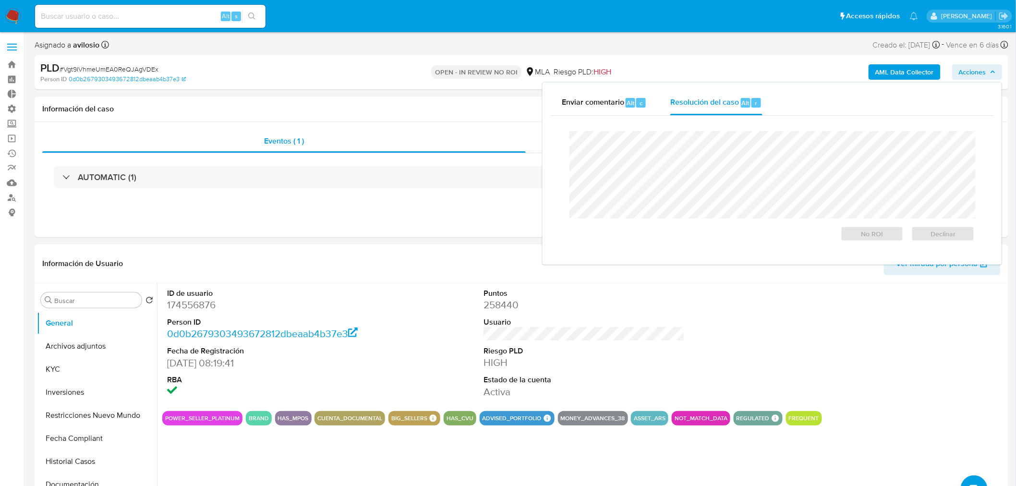
click at [379, 298] on div "ID de usuario 174556876 Person ID 0d0b2679303493672812dbeaab4b37e3 Fecha de Reg…" at bounding box center [583, 343] width 843 height 120
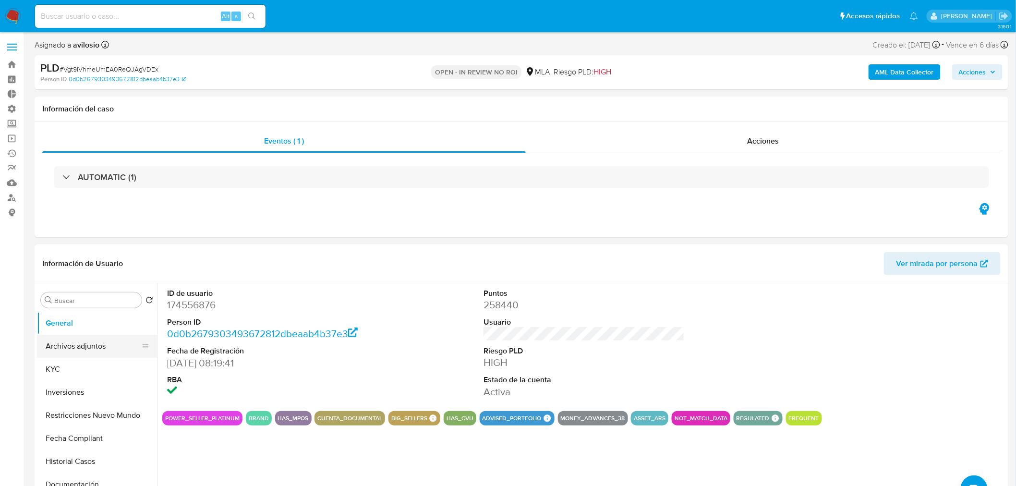
click at [98, 346] on button "Archivos adjuntos" at bounding box center [93, 346] width 112 height 23
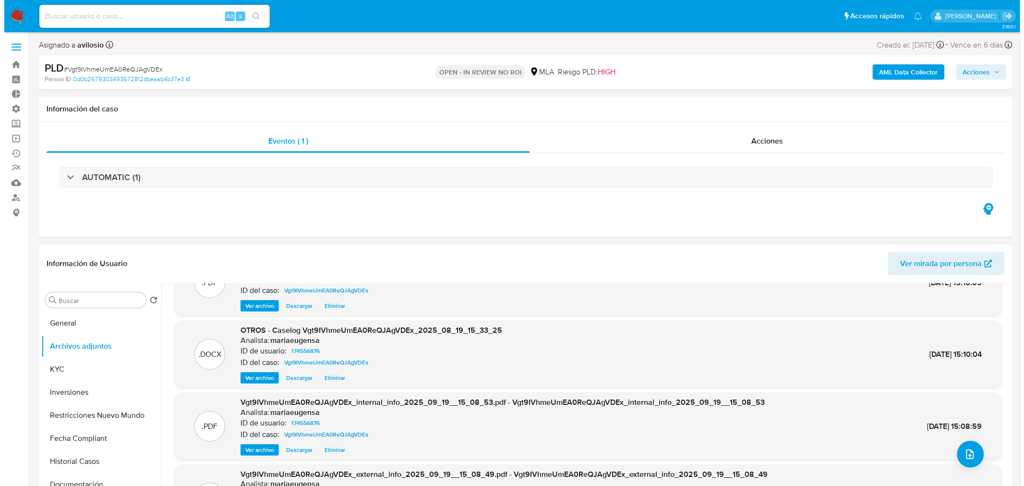
scroll to position [27, 0]
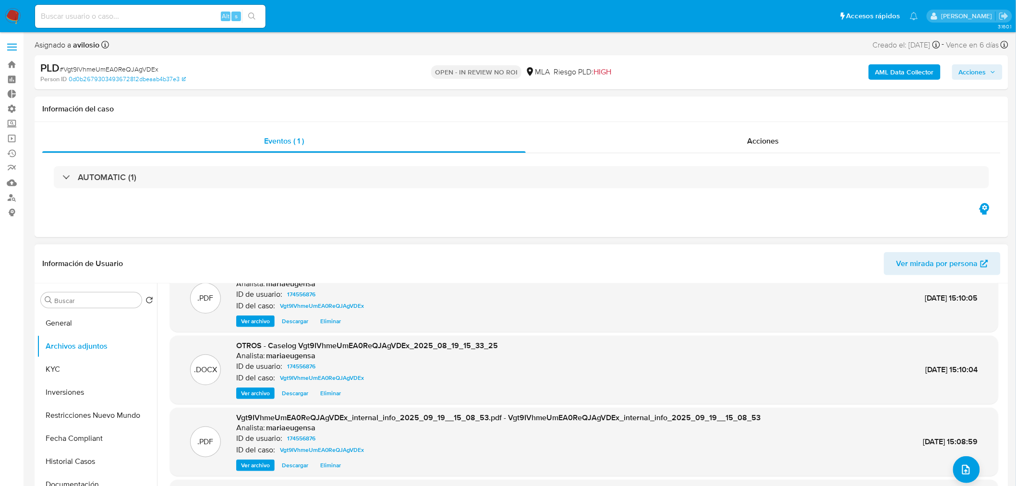
drag, startPoint x: 253, startPoint y: 393, endPoint x: 277, endPoint y: 396, distance: 23.8
click at [255, 392] on span "Ver archivo" at bounding box center [255, 393] width 29 height 10
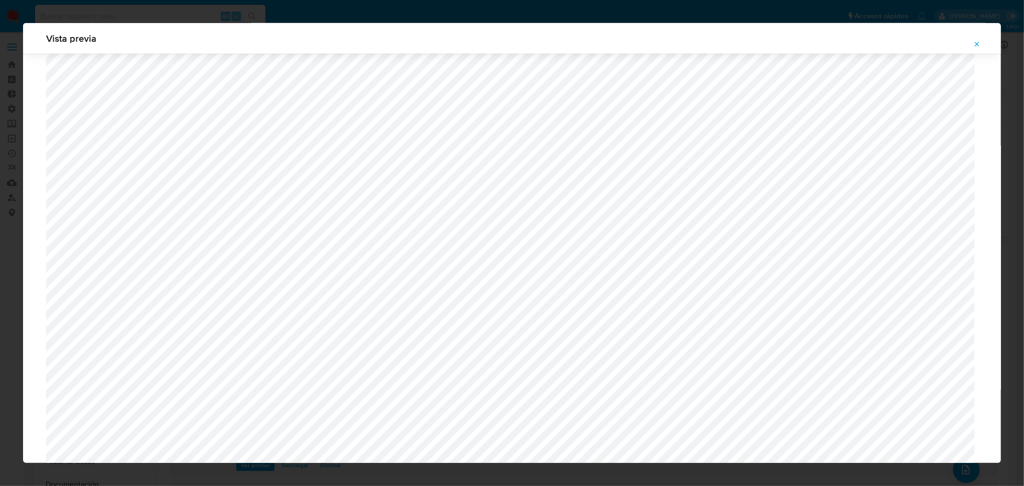
scroll to position [567, 0]
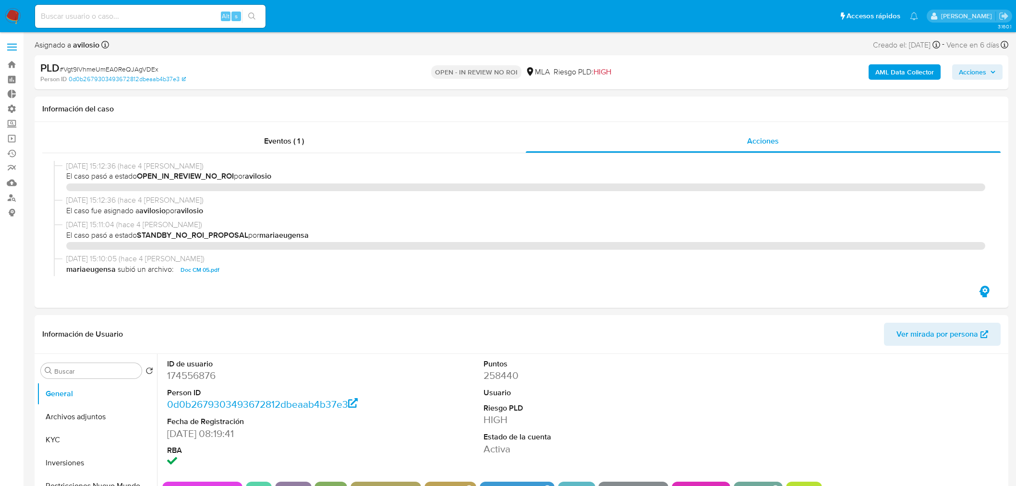
select select "10"
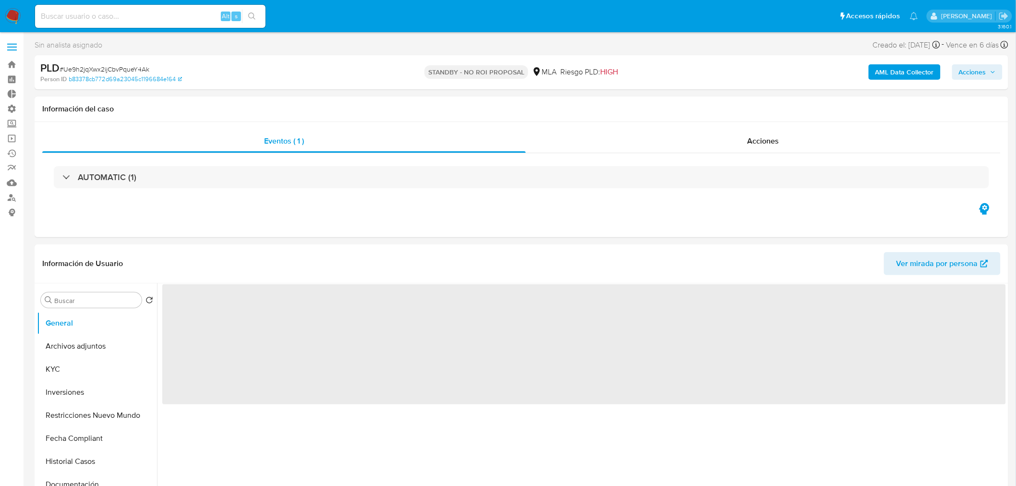
click at [991, 71] on icon "button" at bounding box center [993, 72] width 6 height 6
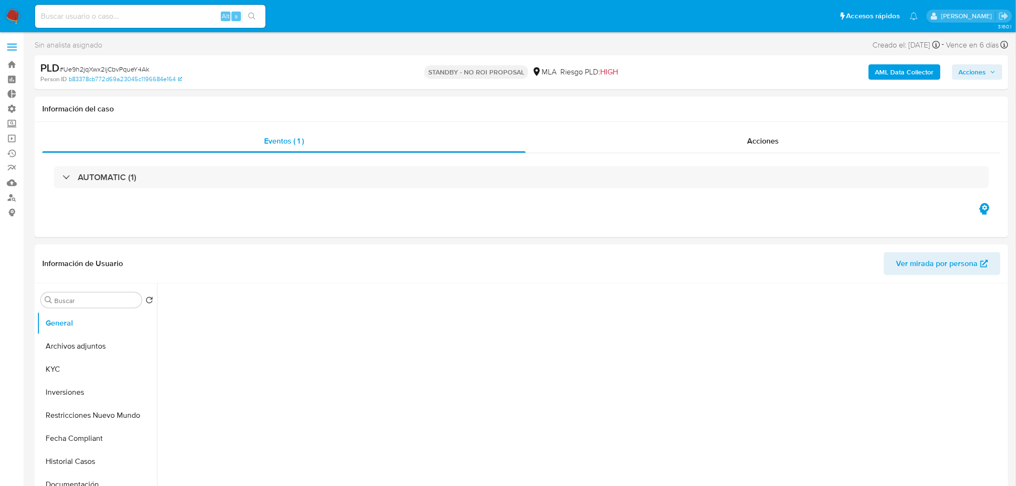
select select "10"
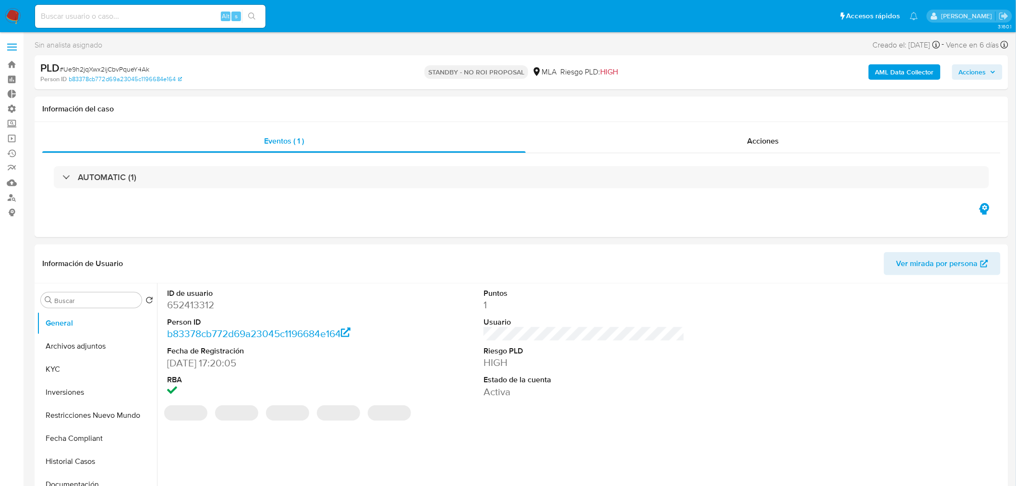
click at [991, 71] on icon "button" at bounding box center [993, 72] width 4 height 2
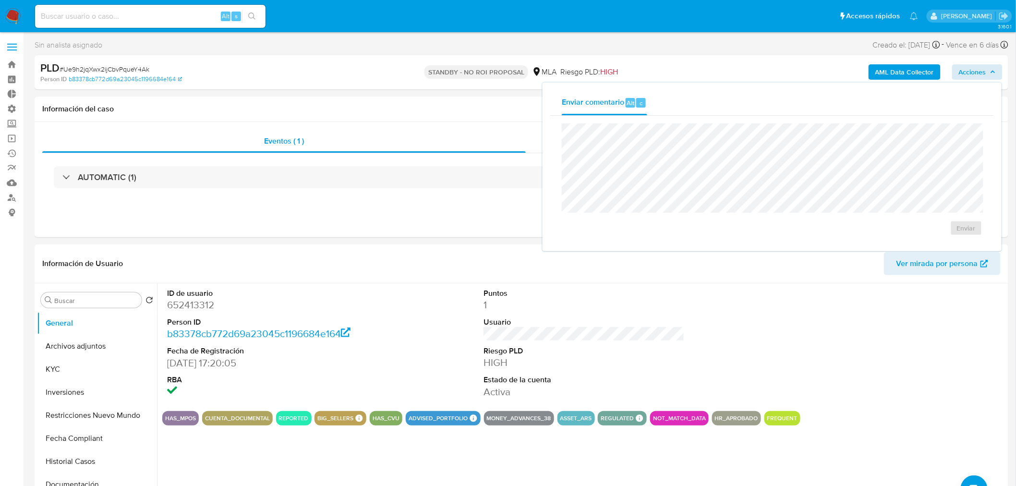
click at [12, 20] on img at bounding box center [13, 16] width 16 height 16
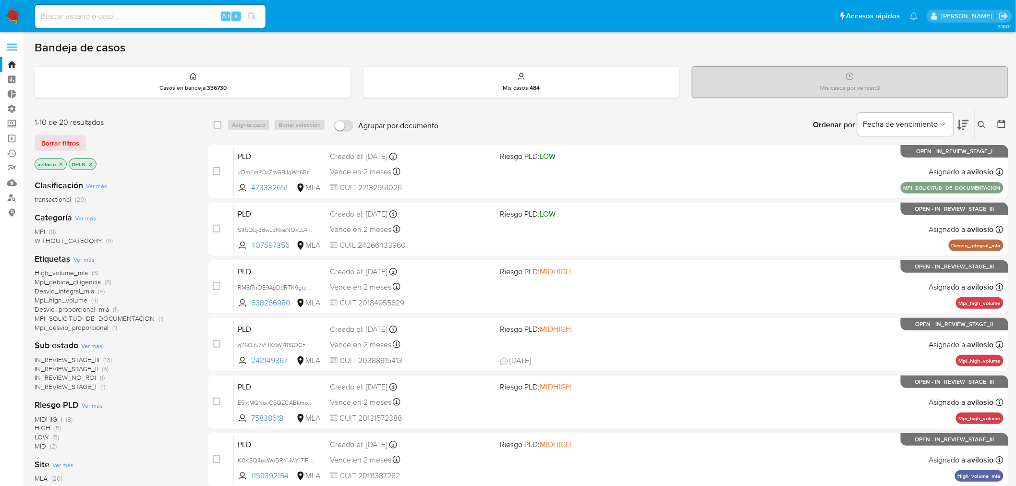
click at [90, 285] on span "Mpi_debida_diligencia" at bounding box center [68, 282] width 66 height 10
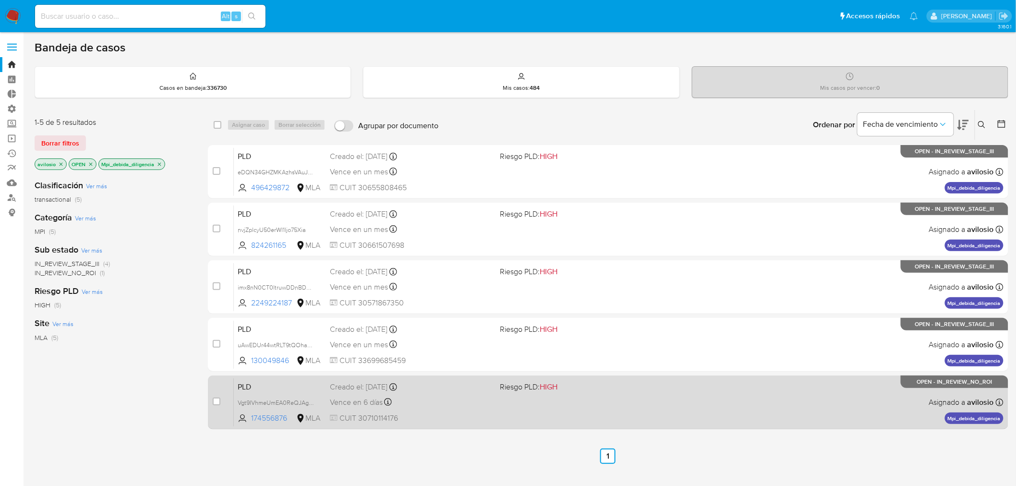
click at [493, 408] on div "PLD Vgt9IVhmeUmEA0ReQJAgVDEx 174556876 MLA Riesgo PLD: HIGH Creado el: [DATE] C…" at bounding box center [618, 402] width 769 height 48
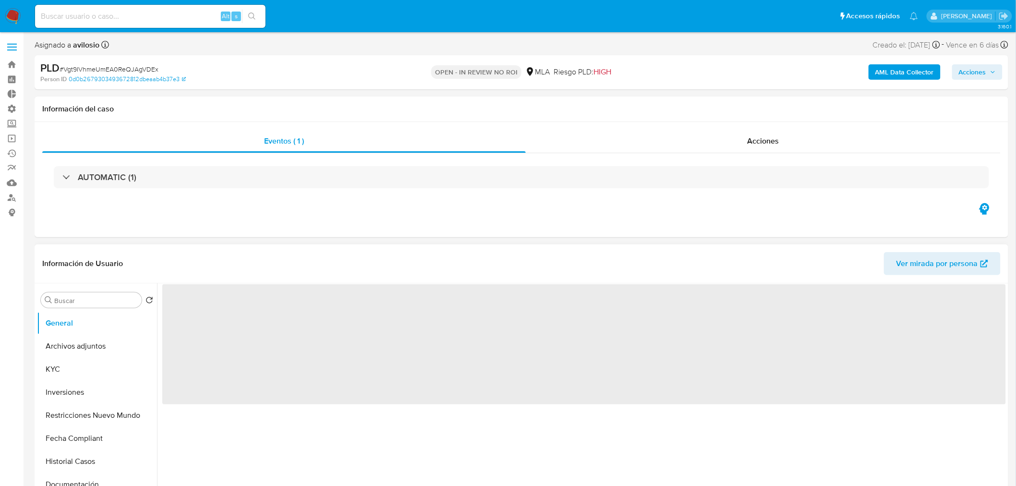
select select "10"
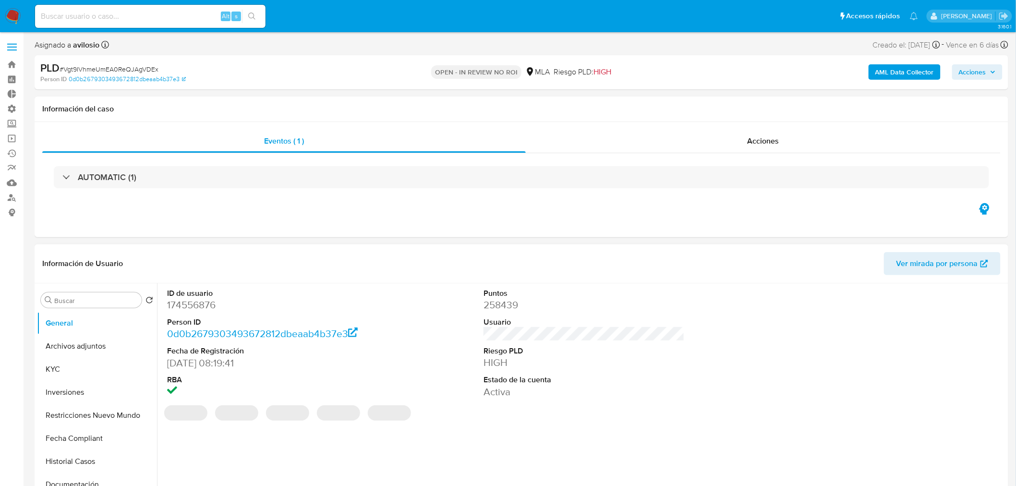
click at [990, 72] on span "Acciones" at bounding box center [976, 71] width 37 height 13
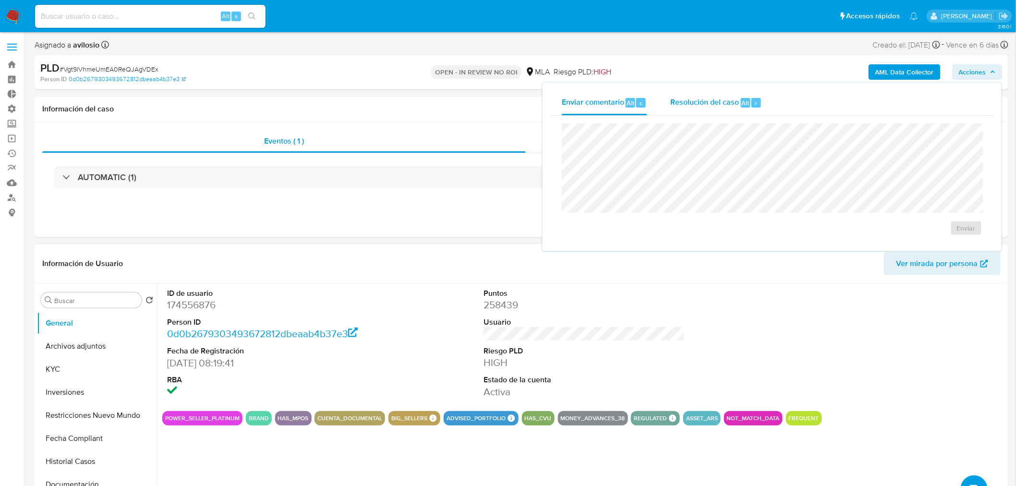
click at [730, 111] on div "Resolución del caso Alt r" at bounding box center [716, 102] width 92 height 25
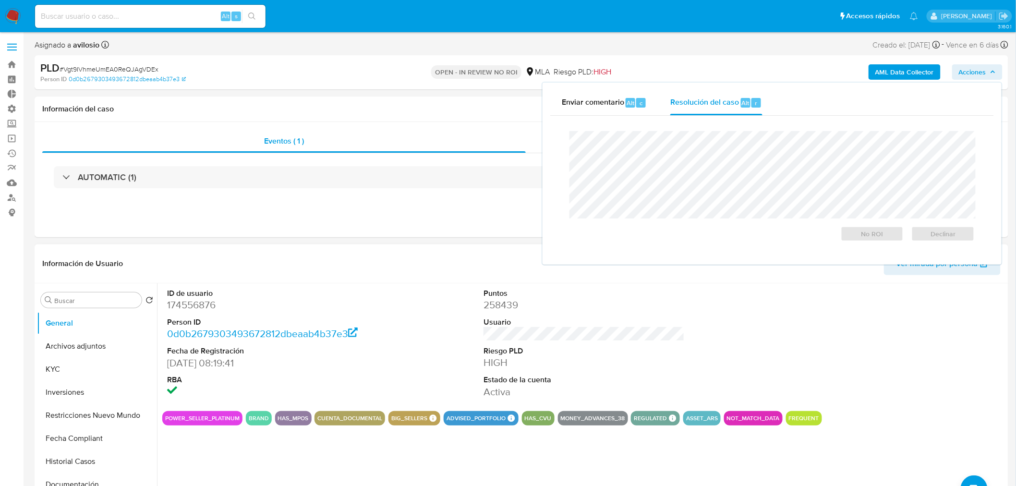
click at [96, 10] on input at bounding box center [150, 16] width 230 height 12
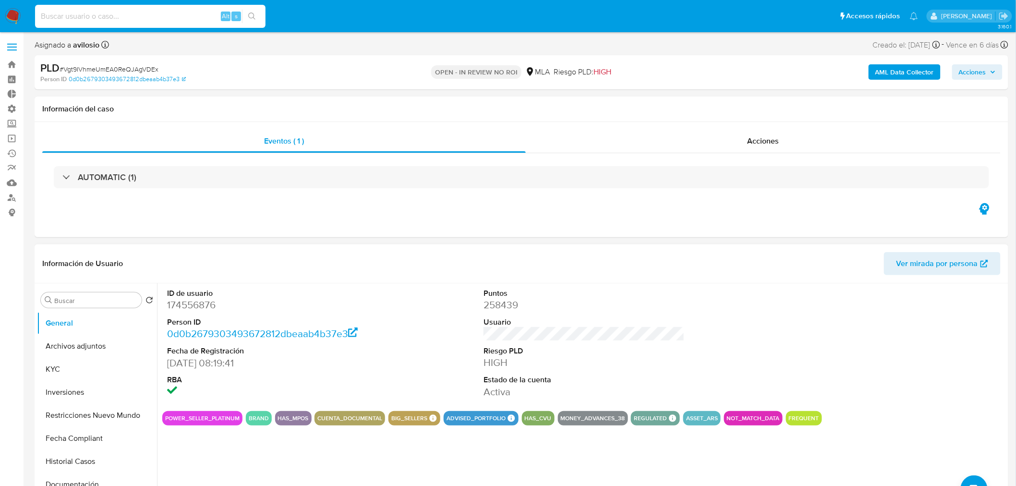
paste input "Ue9h2jqXwx2ijCbvPqueY4Ak"
type input "Ue9h2jqXwx2ijCbvPqueY4Ak"
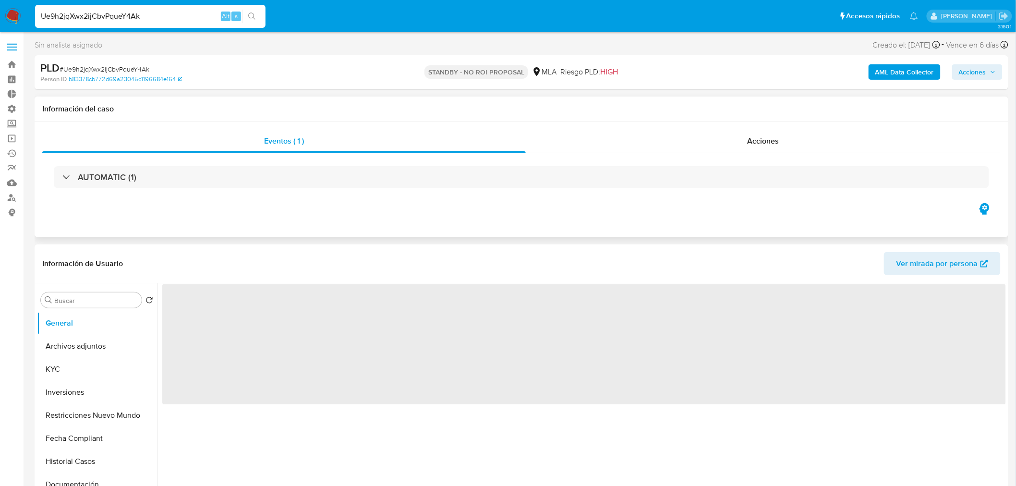
select select "10"
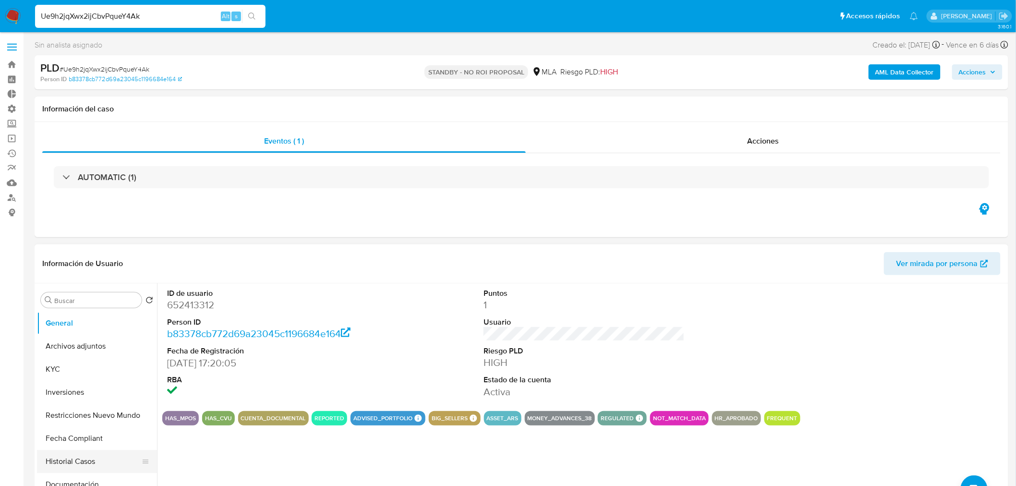
click at [79, 461] on button "Historial Casos" at bounding box center [93, 461] width 112 height 23
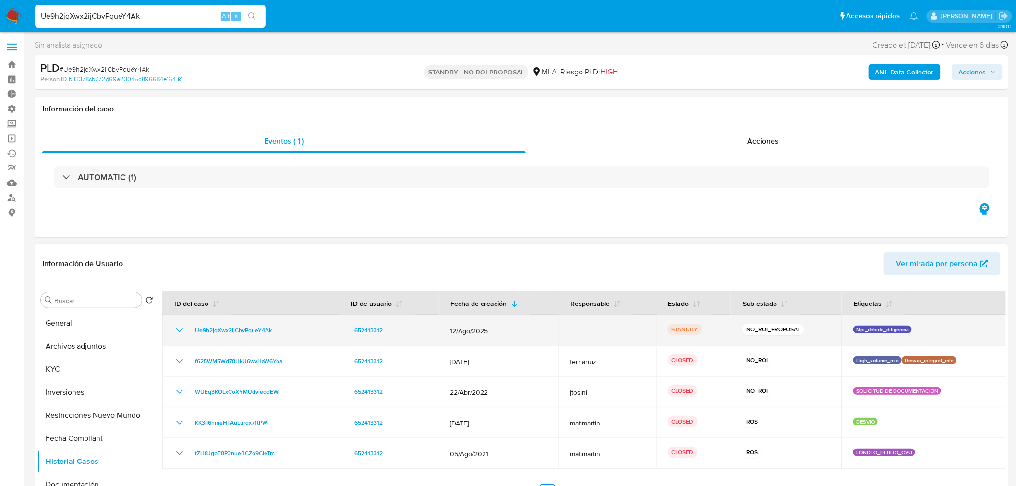
click at [178, 332] on icon "Mostrar/Ocultar" at bounding box center [180, 330] width 12 height 12
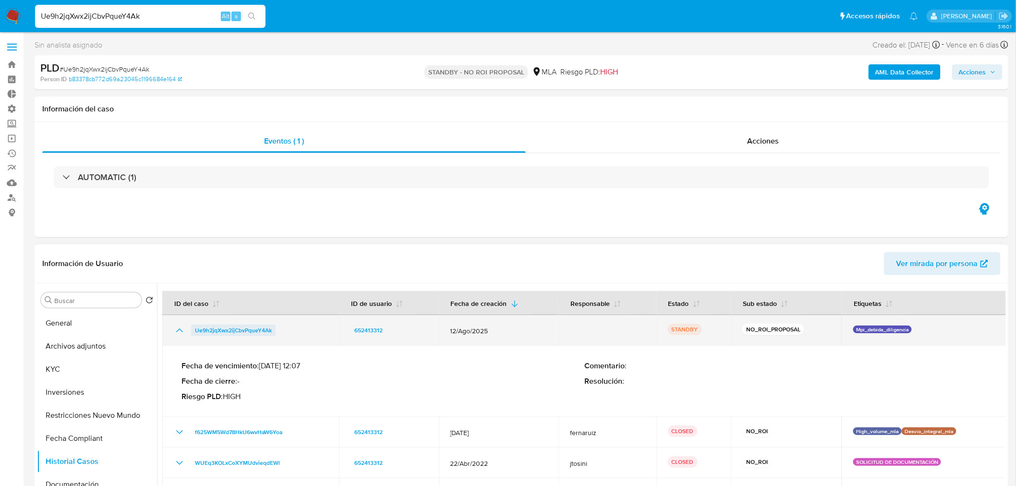
click at [203, 328] on span "Ue9h2jqXwx2ijCbvPqueY4Ak" at bounding box center [233, 330] width 77 height 12
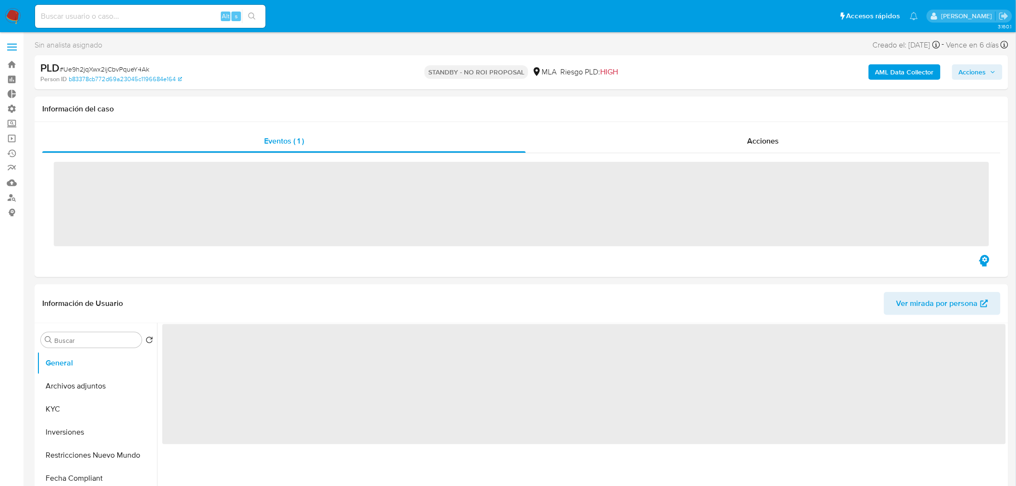
click at [982, 66] on span "Acciones" at bounding box center [971, 71] width 27 height 15
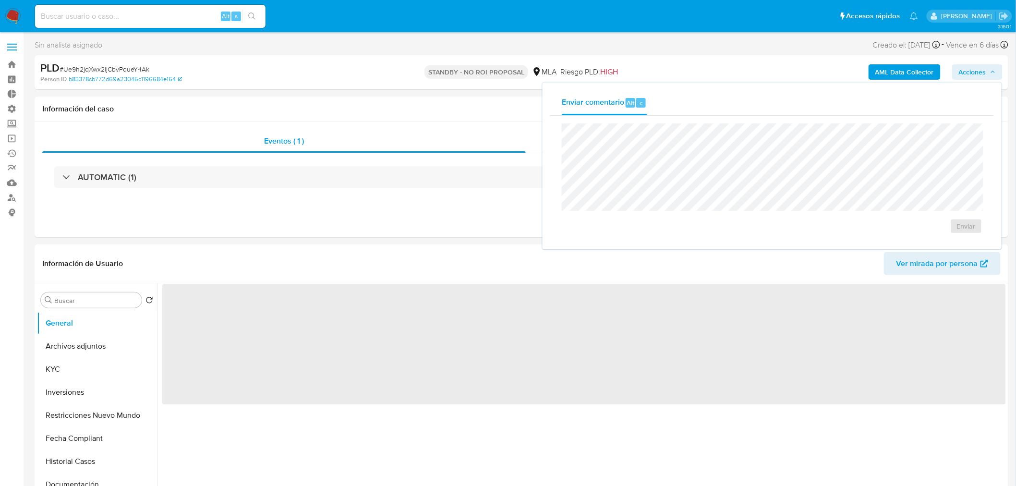
select select "10"
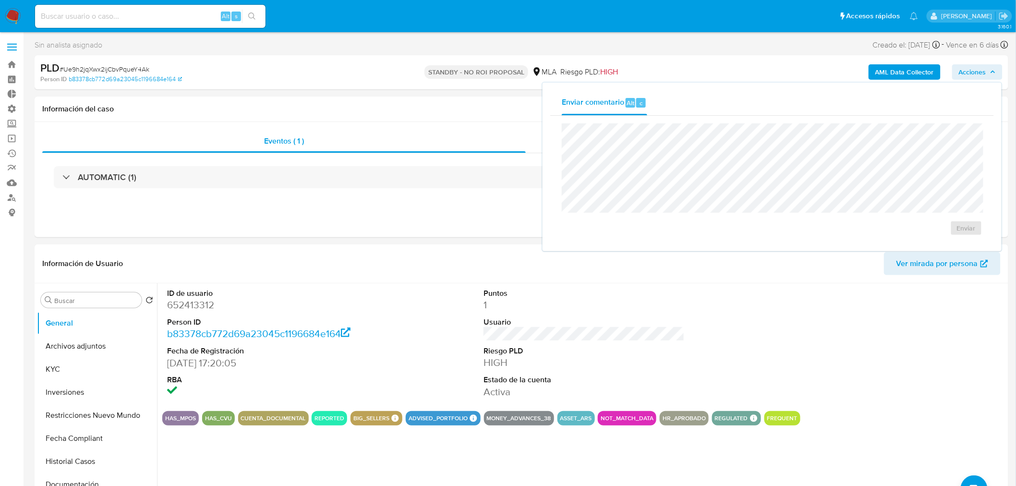
click at [15, 14] on img at bounding box center [13, 16] width 16 height 16
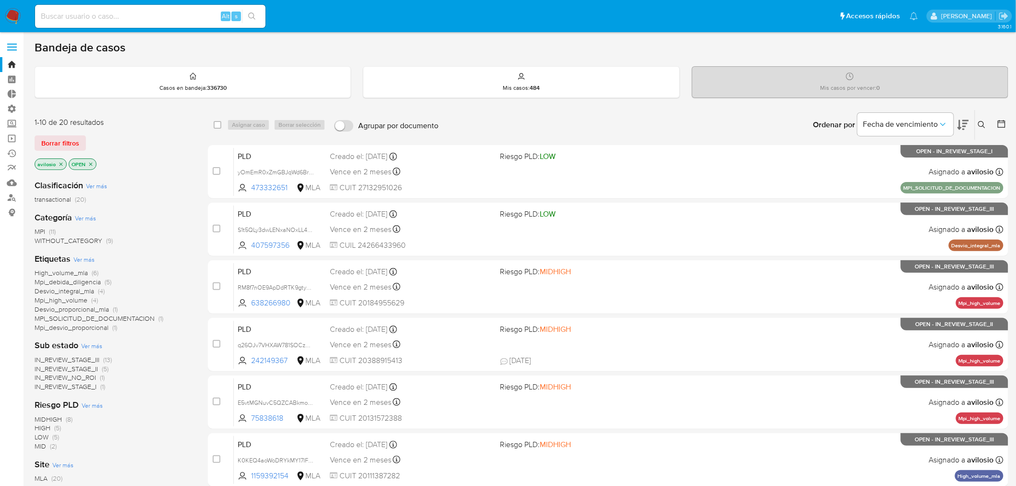
click at [61, 165] on icon "close-filter" at bounding box center [61, 163] width 3 height 3
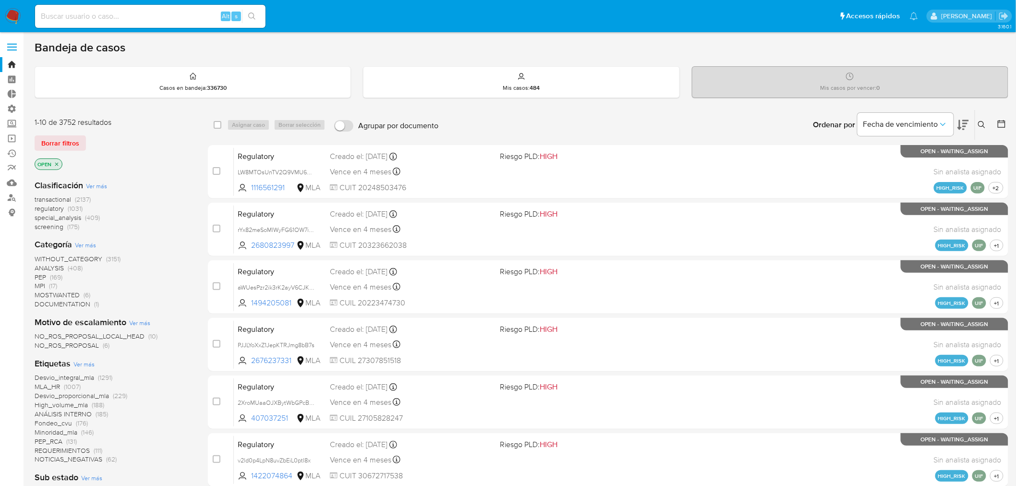
click at [56, 161] on icon "close-filter" at bounding box center [57, 164] width 6 height 6
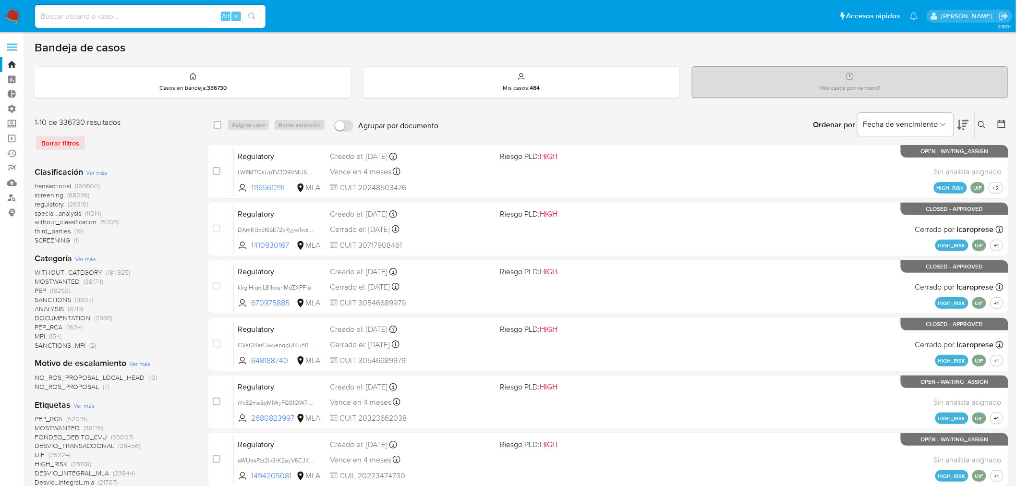
click at [982, 121] on icon at bounding box center [982, 125] width 8 height 8
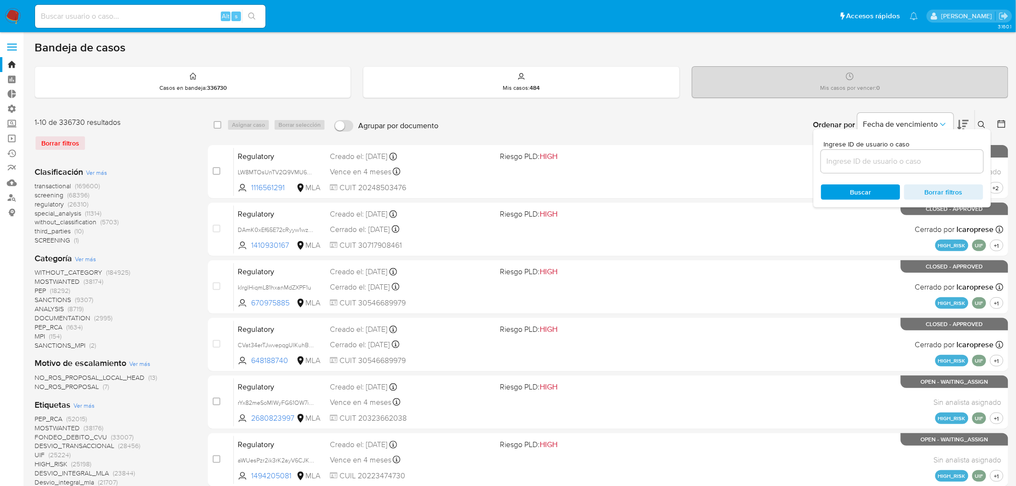
click at [888, 153] on div at bounding box center [902, 161] width 162 height 23
click at [886, 160] on input at bounding box center [902, 161] width 162 height 12
paste input "Ue9h2jqXwx2ijCbvPqueY4Ak"
type input "Ue9h2jqXwx2ijCbvPqueY4Ak"
click at [851, 193] on span "Buscar" at bounding box center [860, 191] width 21 height 15
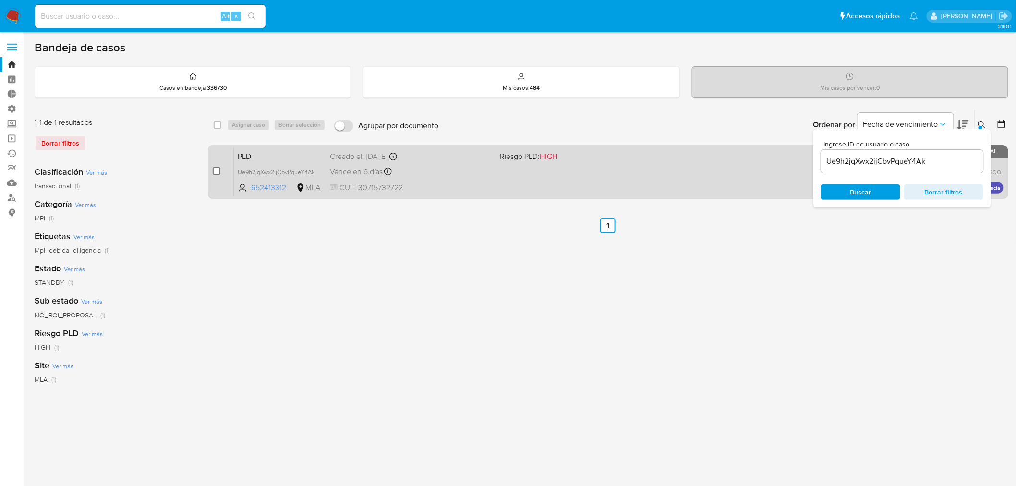
click at [216, 170] on input "checkbox" at bounding box center [217, 171] width 8 height 8
checkbox input "true"
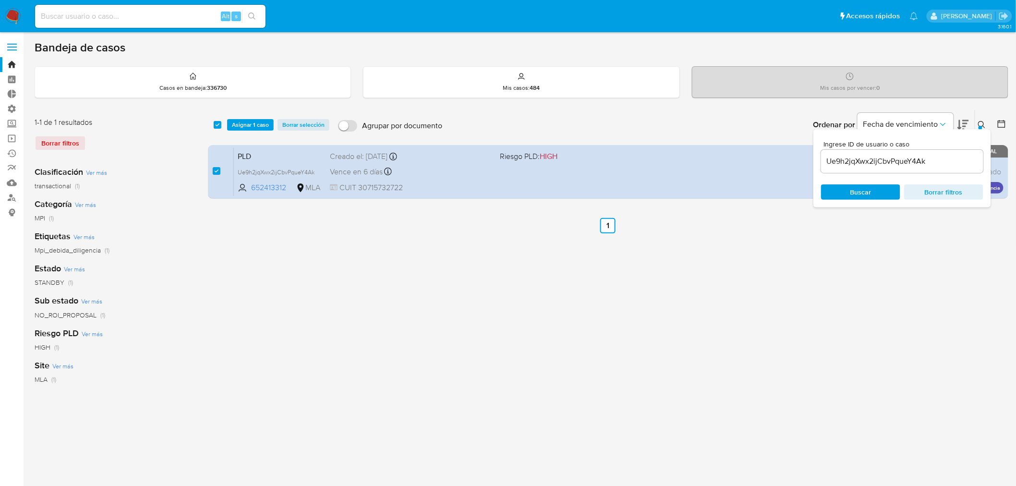
click at [258, 118] on div "select-all-cases-checkbox Asignar 1 caso Borrar selección Agrupar por documento…" at bounding box center [608, 125] width 800 height 30
click at [253, 121] on span "Asignar 1 caso" at bounding box center [250, 125] width 37 height 10
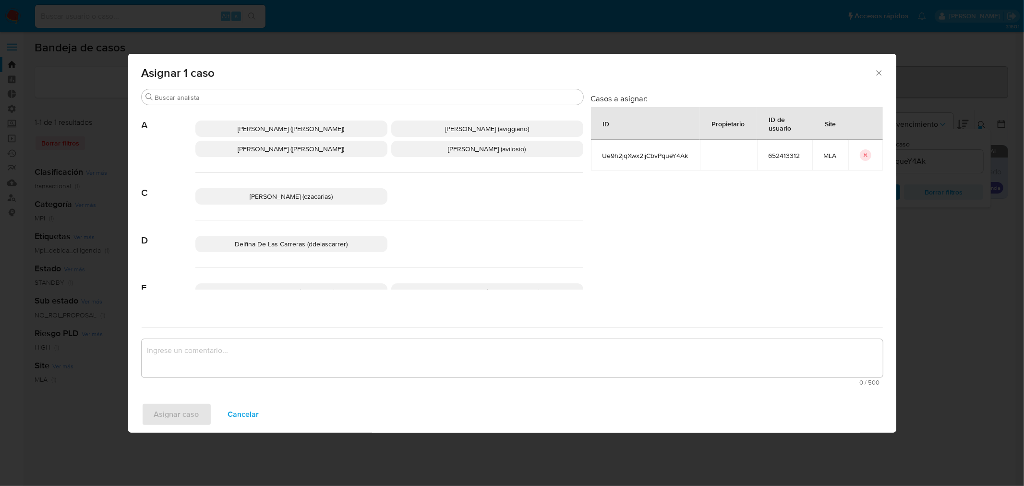
click at [454, 149] on span "Andres Ignacio Vilosio (avilosio)" at bounding box center [487, 149] width 78 height 10
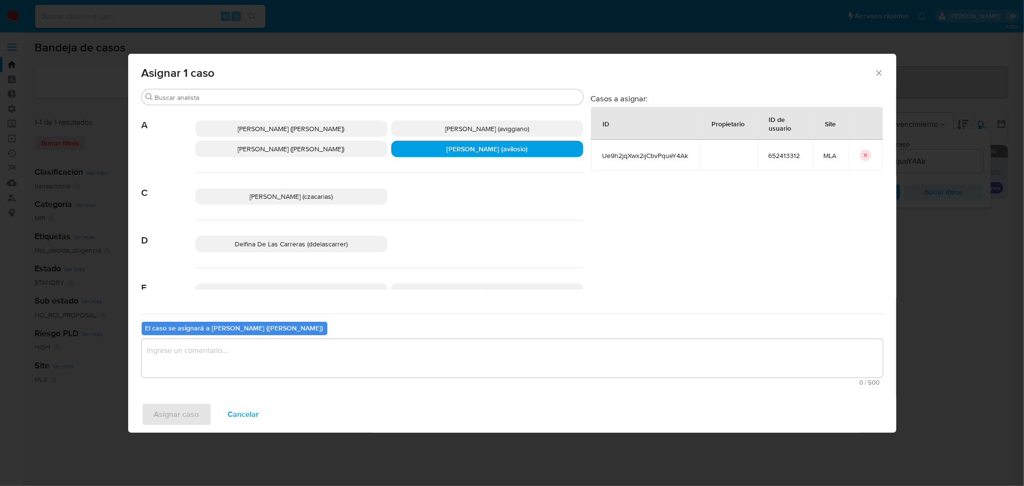
click at [290, 362] on textarea "assign-modal" at bounding box center [512, 358] width 741 height 38
click at [179, 415] on span "Asignar caso" at bounding box center [176, 414] width 45 height 21
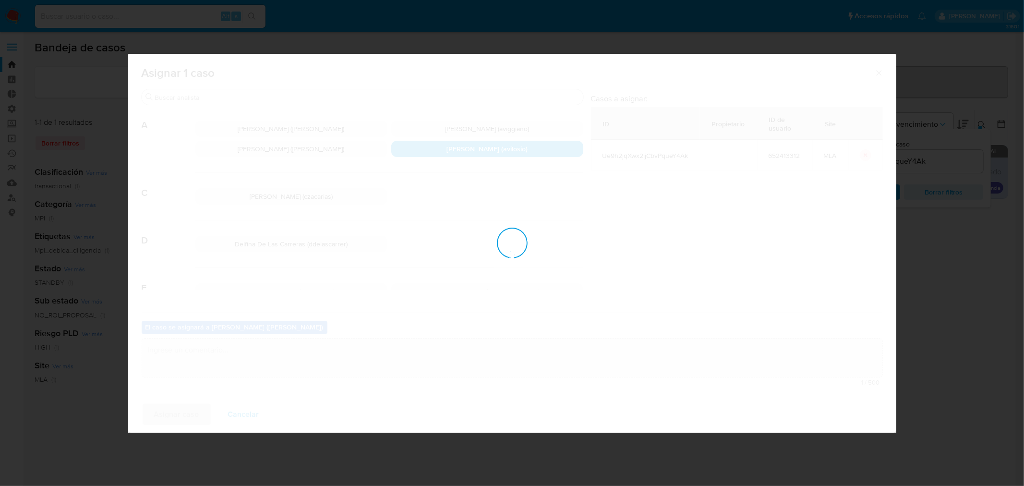
checkbox input "false"
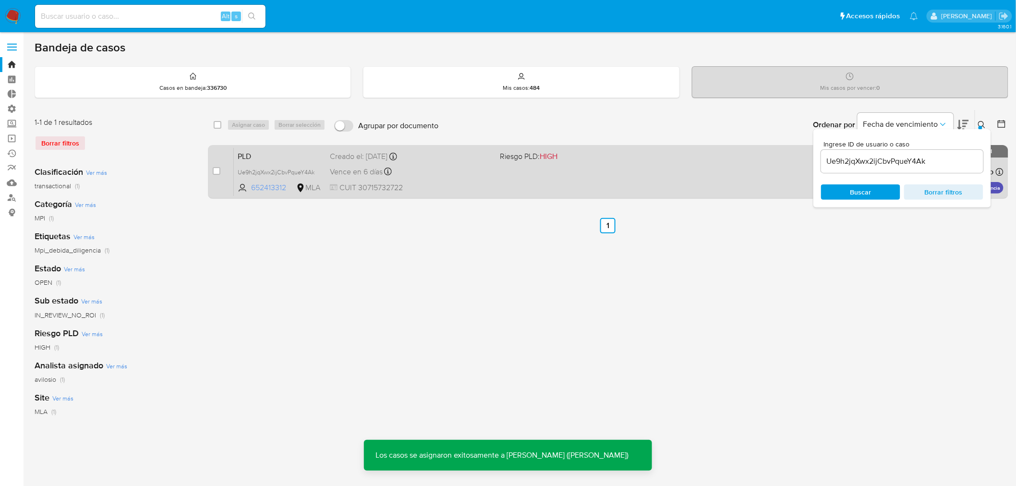
click at [269, 186] on span "652413312" at bounding box center [272, 187] width 43 height 11
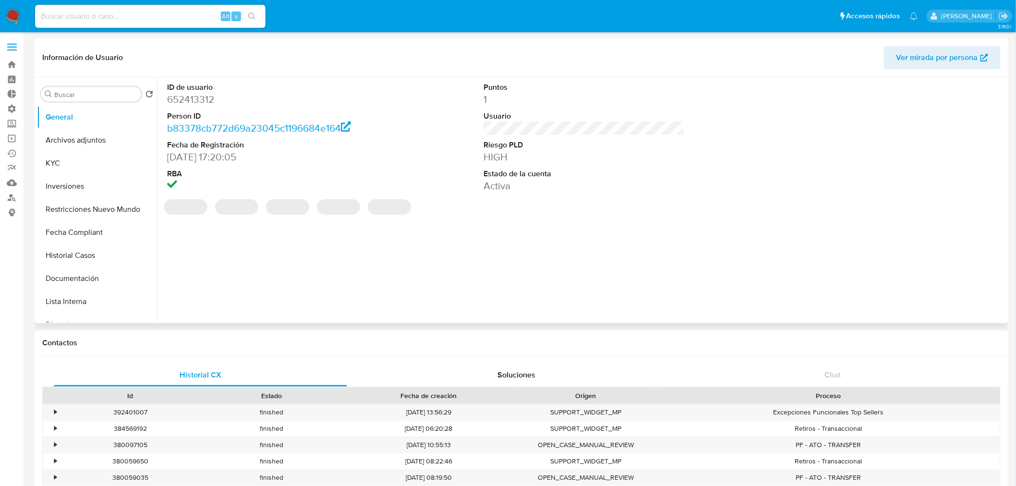
select select "10"
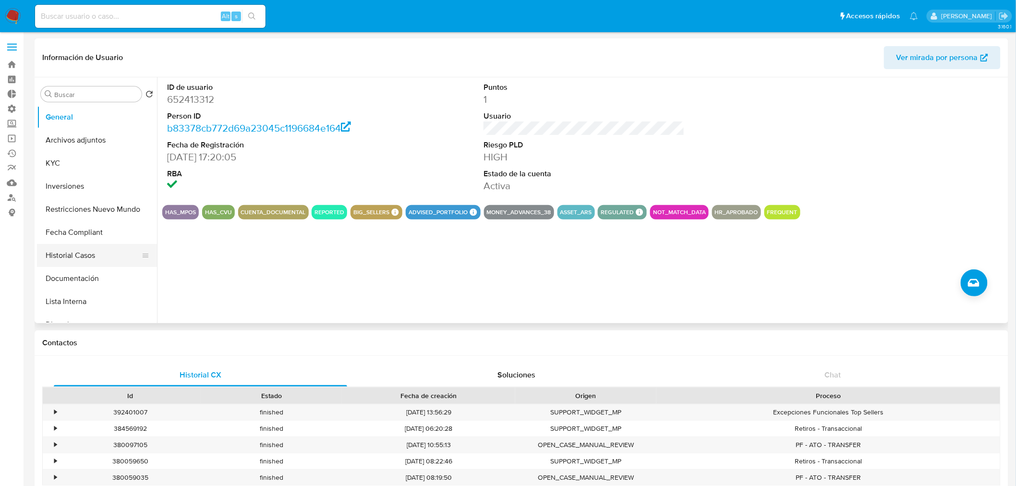
click at [88, 254] on button "Historial Casos" at bounding box center [93, 255] width 112 height 23
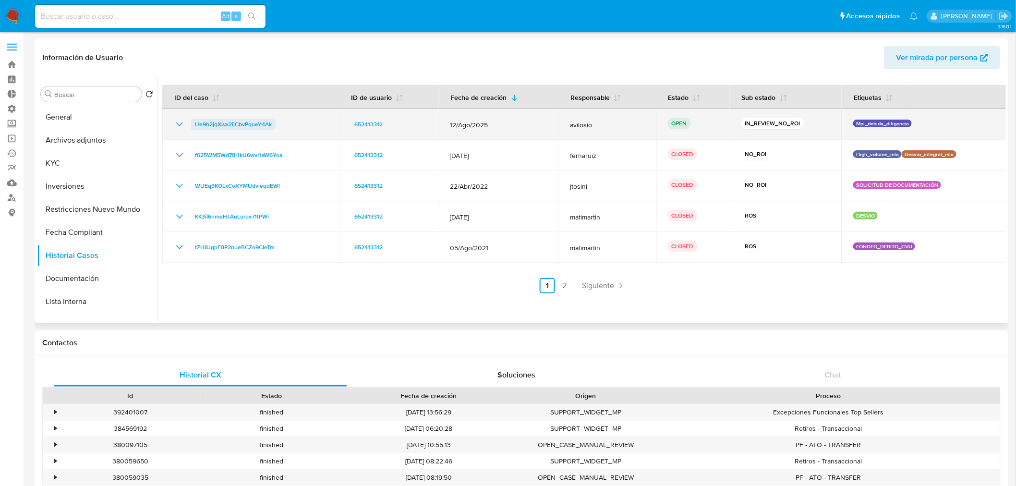
click at [224, 126] on span "Ue9h2jqXwx2ijCbvPqueY4Ak" at bounding box center [233, 125] width 77 height 12
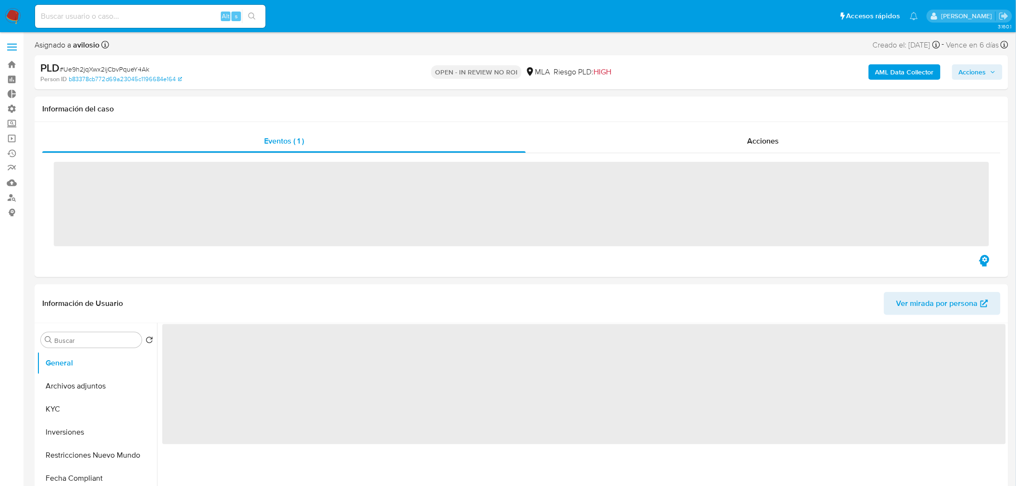
click at [984, 71] on span "Acciones" at bounding box center [971, 71] width 27 height 15
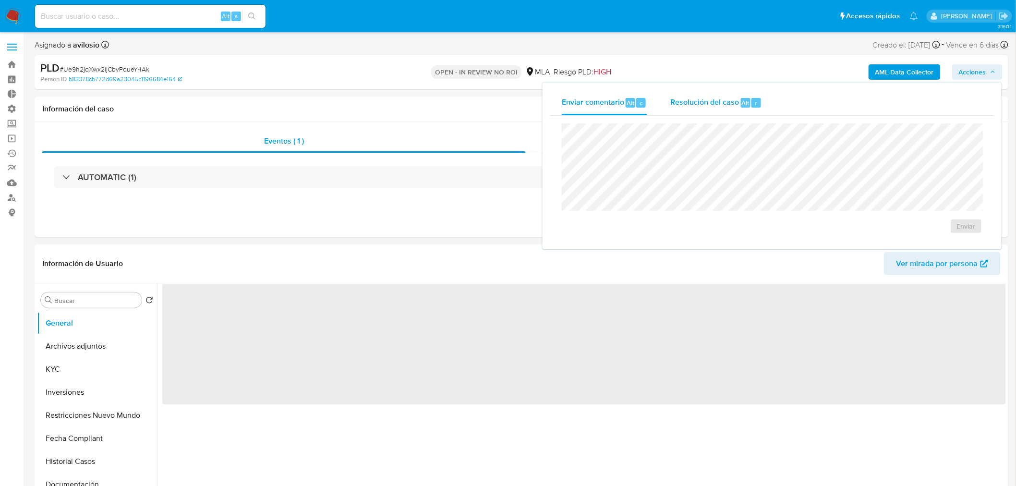
click at [723, 104] on span "Resolución del caso" at bounding box center [704, 102] width 69 height 11
select select "10"
